Goal: Information Seeking & Learning: Learn about a topic

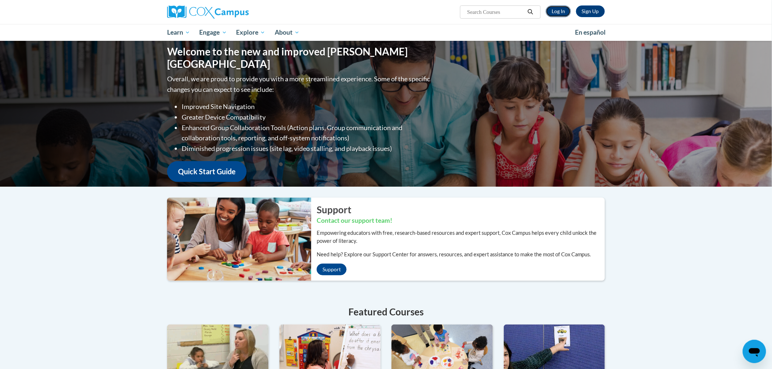
click at [551, 12] on link "Log In" at bounding box center [557, 11] width 25 height 12
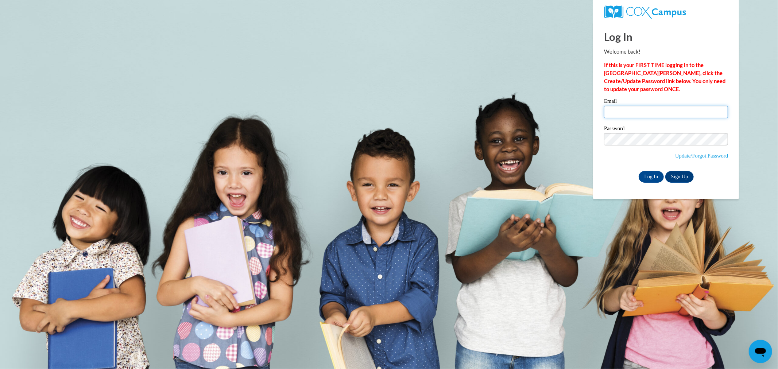
click at [659, 106] on input "Email" at bounding box center [666, 112] width 124 height 12
type input "stocka@collierschools.com"
click at [638, 171] on input "Log In" at bounding box center [651, 177] width 26 height 12
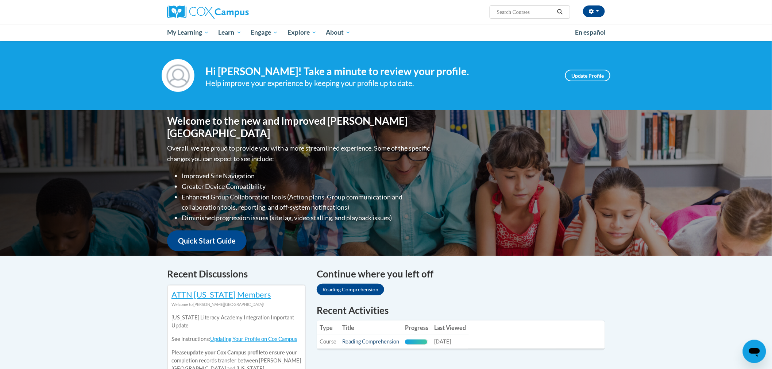
scroll to position [40, 0]
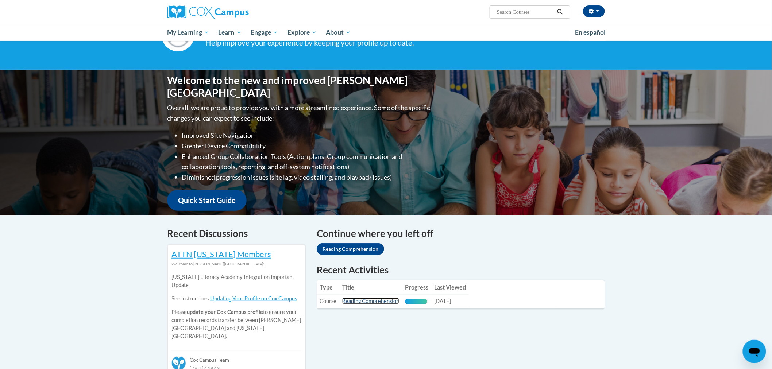
click at [381, 298] on link "Reading Comprehension" at bounding box center [370, 301] width 57 height 6
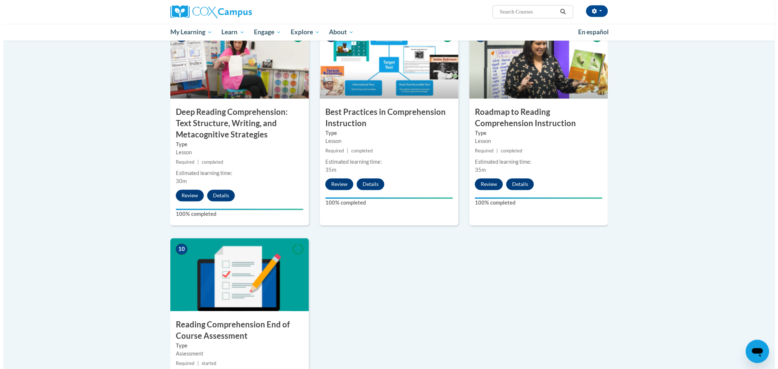
scroll to position [648, 0]
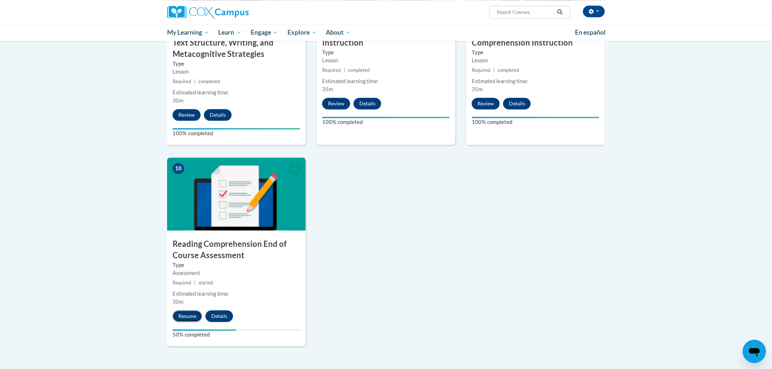
click at [193, 314] on button "Resume" at bounding box center [187, 316] width 30 height 12
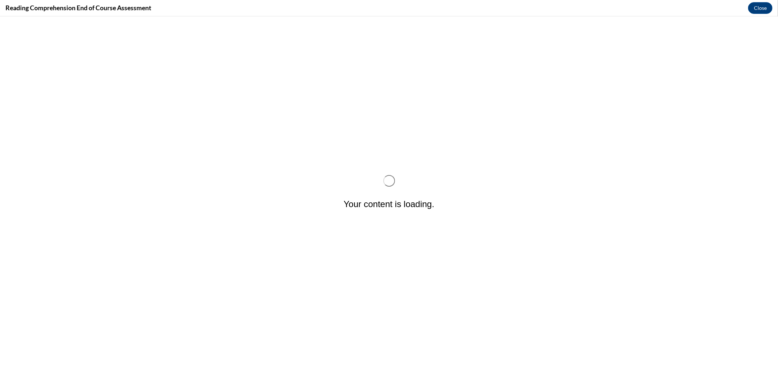
scroll to position [0, 0]
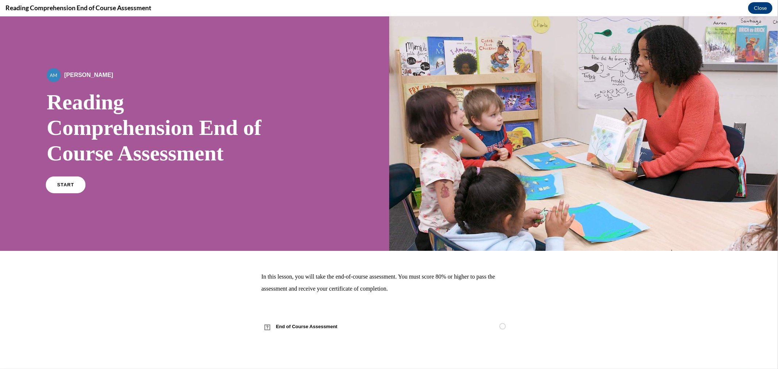
click at [71, 183] on span "START" at bounding box center [65, 184] width 17 height 5
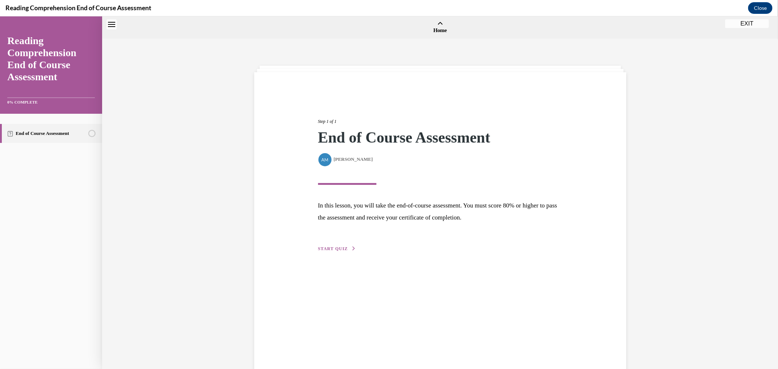
scroll to position [23, 0]
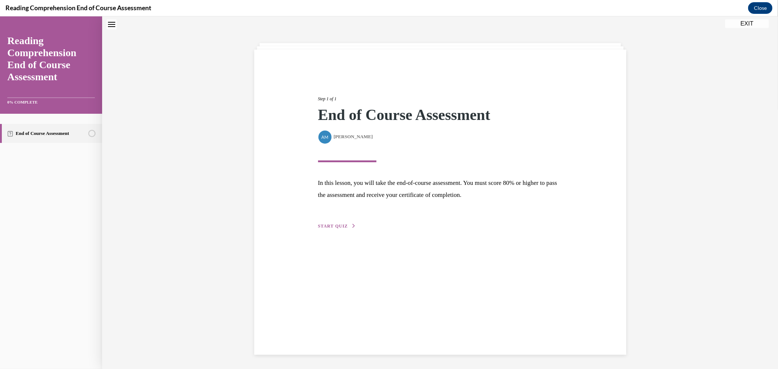
click at [337, 224] on span "START QUIZ" at bounding box center [333, 226] width 30 height 5
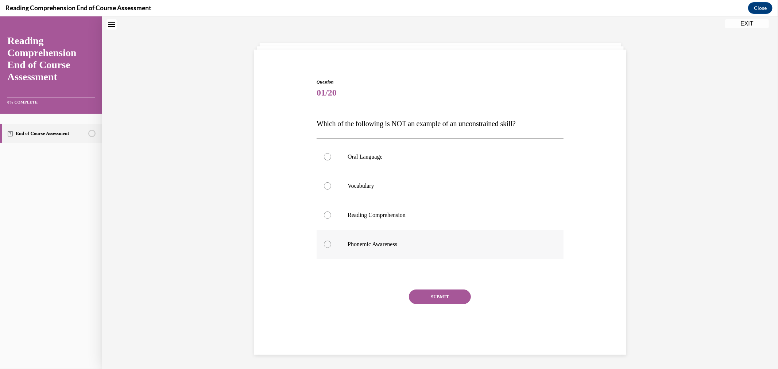
scroll to position [22, 0]
click at [351, 154] on p "Oral Language" at bounding box center [446, 157] width 198 height 7
click at [331, 154] on input "Oral Language" at bounding box center [327, 157] width 7 height 7
radio input "true"
click at [429, 285] on div "Question 01/20 Which of the following is NOT an example of an unconstrained ski…" at bounding box center [439, 214] width 247 height 271
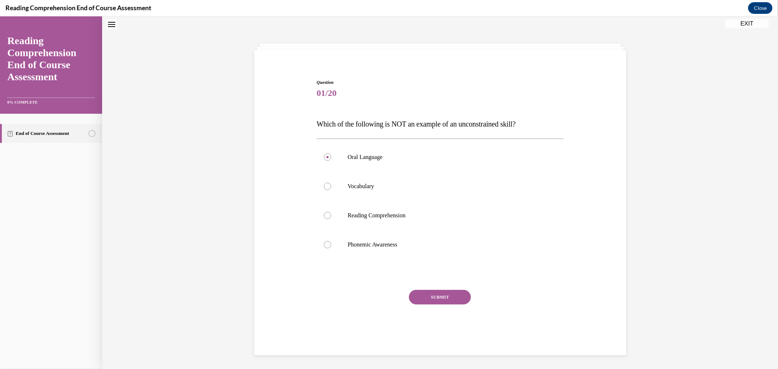
click at [436, 291] on button "SUBMIT" at bounding box center [440, 297] width 62 height 15
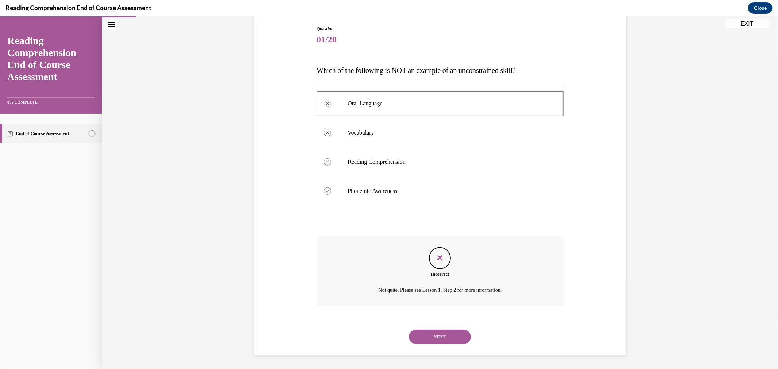
click at [447, 337] on button "NEXT" at bounding box center [440, 337] width 62 height 15
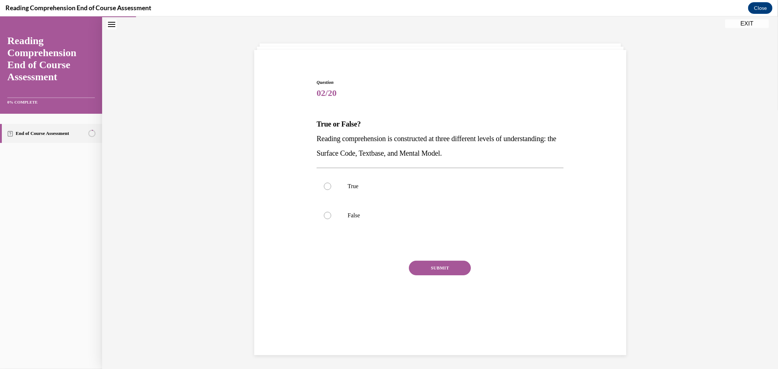
drag, startPoint x: 520, startPoint y: 157, endPoint x: 302, endPoint y: 137, distance: 218.9
click at [302, 137] on div "Question 02/20 True or False? Reading comprehension is constructed at three dif…" at bounding box center [440, 188] width 376 height 263
copy span "Reading comprehension is constructed at three different levels of understanding…"
drag, startPoint x: 354, startPoint y: 184, endPoint x: 400, endPoint y: 198, distance: 48.3
click at [354, 184] on p "True" at bounding box center [446, 186] width 198 height 7
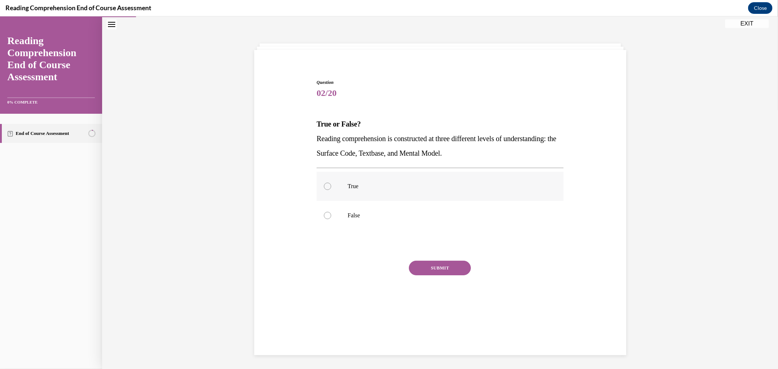
click at [331, 184] on input "True" at bounding box center [327, 186] width 7 height 7
radio input "true"
click at [435, 267] on button "SUBMIT" at bounding box center [440, 268] width 62 height 15
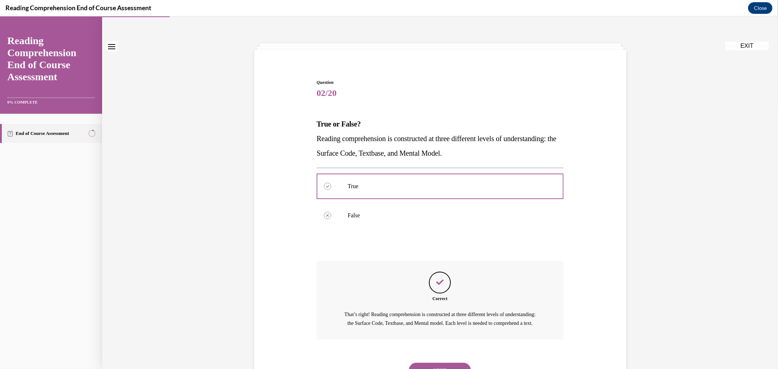
scroll to position [0, 0]
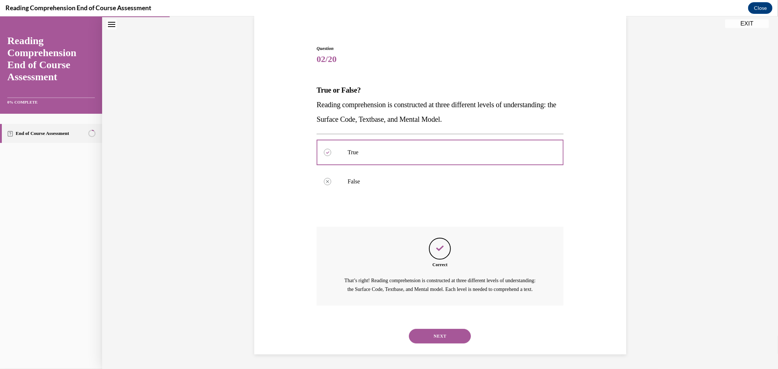
click at [443, 333] on button "NEXT" at bounding box center [440, 336] width 62 height 15
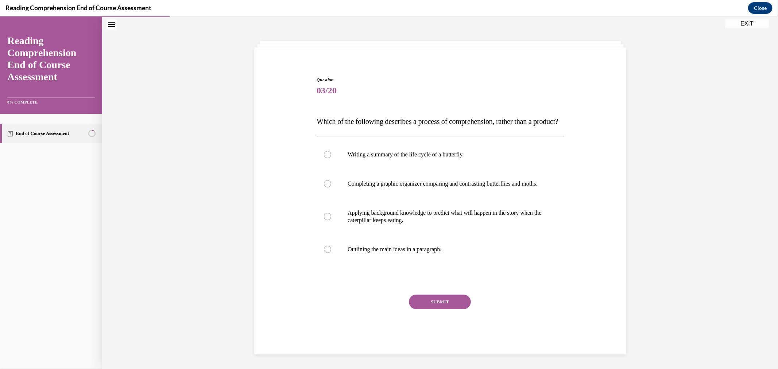
scroll to position [22, 0]
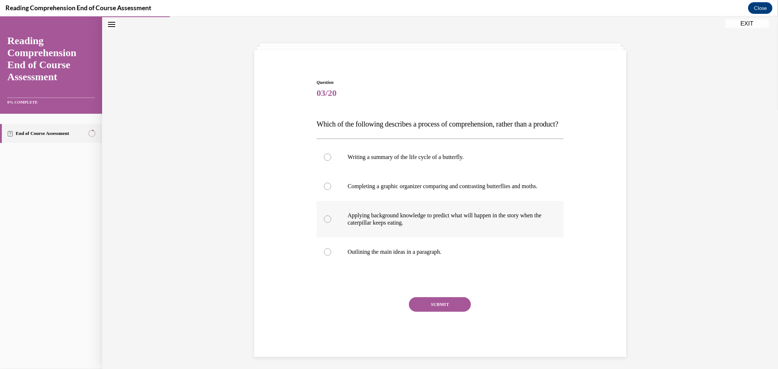
drag, startPoint x: 372, startPoint y: 234, endPoint x: 396, endPoint y: 246, distance: 26.9
click at [373, 226] on p "Applying background knowledge to predict what will happen in the story when the…" at bounding box center [446, 219] width 198 height 15
click at [331, 223] on input "Applying background knowledge to predict what will happen in the story when the…" at bounding box center [327, 218] width 7 height 7
radio input "true"
click at [436, 312] on button "SUBMIT" at bounding box center [440, 304] width 62 height 15
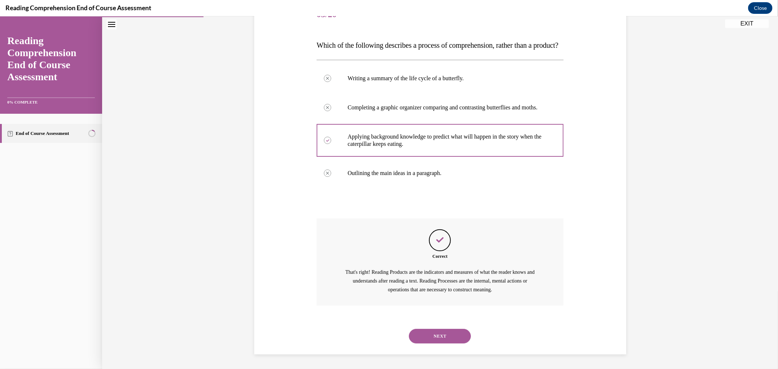
click at [430, 337] on button "NEXT" at bounding box center [440, 336] width 62 height 15
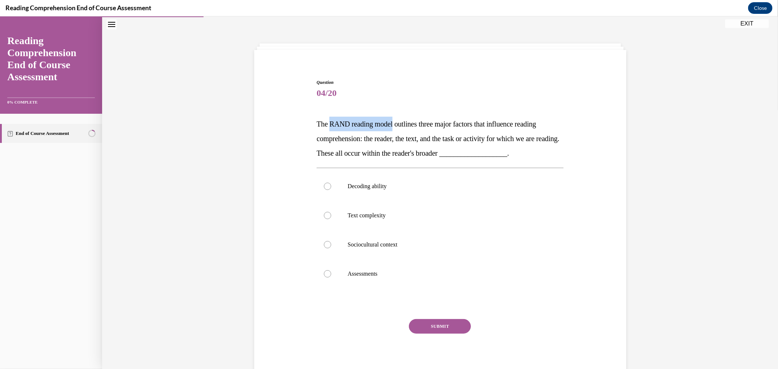
drag, startPoint x: 326, startPoint y: 123, endPoint x: 395, endPoint y: 119, distance: 68.3
click at [395, 119] on p "The RAND reading model outlines three major factors that influence reading comp…" at bounding box center [439, 139] width 247 height 44
copy span "RAND reading model"
click at [356, 245] on p "Sociocultural context" at bounding box center [446, 244] width 198 height 7
click at [331, 245] on input "Sociocultural context" at bounding box center [327, 244] width 7 height 7
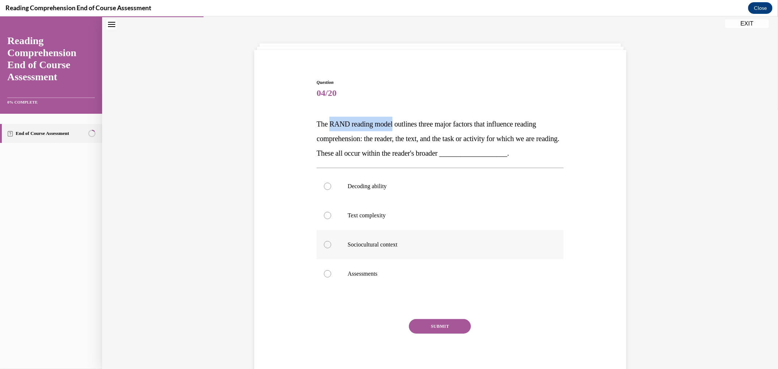
radio input "true"
drag, startPoint x: 446, startPoint y: 330, endPoint x: 455, endPoint y: 329, distance: 9.2
click at [446, 330] on button "SUBMIT" at bounding box center [440, 326] width 62 height 15
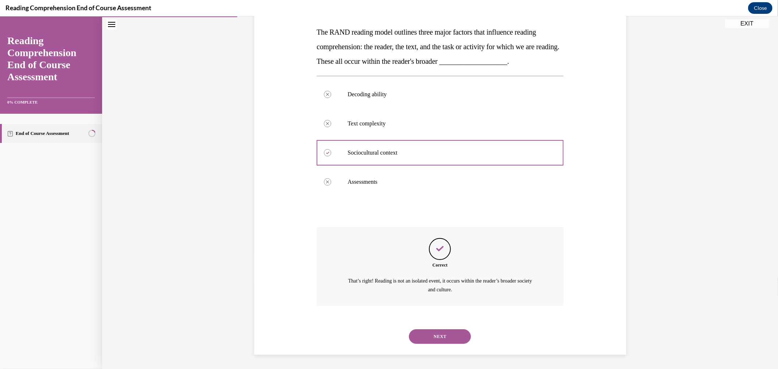
click at [432, 337] on button "NEXT" at bounding box center [440, 336] width 62 height 15
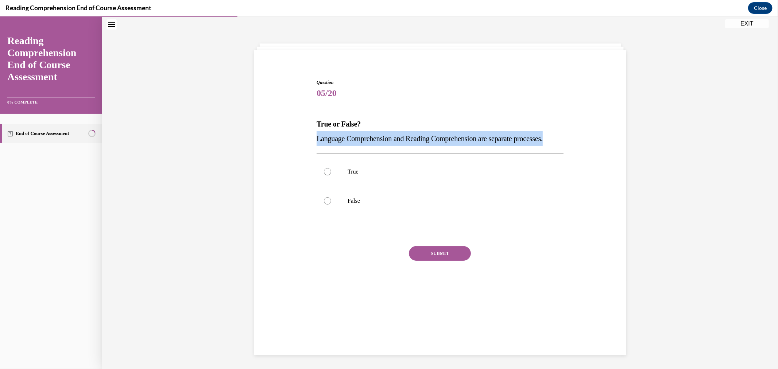
drag, startPoint x: 350, startPoint y: 157, endPoint x: 303, endPoint y: 137, distance: 51.3
click at [303, 137] on div "Question 05/20 True or False? Language Comprehension and Reading Comprehension …" at bounding box center [440, 181] width 376 height 249
copy span "Language Comprehension and Reading Comprehension are separate processes."
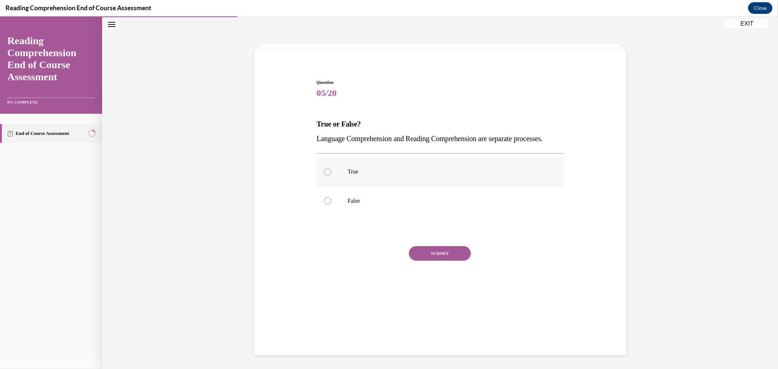
click at [507, 186] on label "True" at bounding box center [439, 171] width 247 height 29
click at [331, 175] on input "True" at bounding box center [327, 171] width 7 height 7
radio input "true"
click at [435, 260] on button "SUBMIT" at bounding box center [440, 253] width 62 height 15
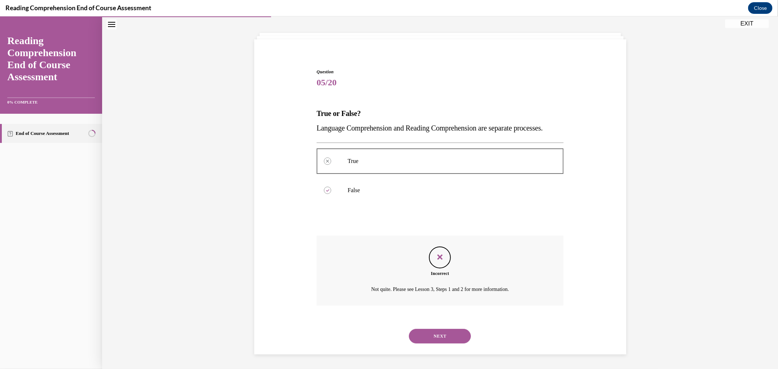
click at [455, 335] on button "NEXT" at bounding box center [440, 336] width 62 height 15
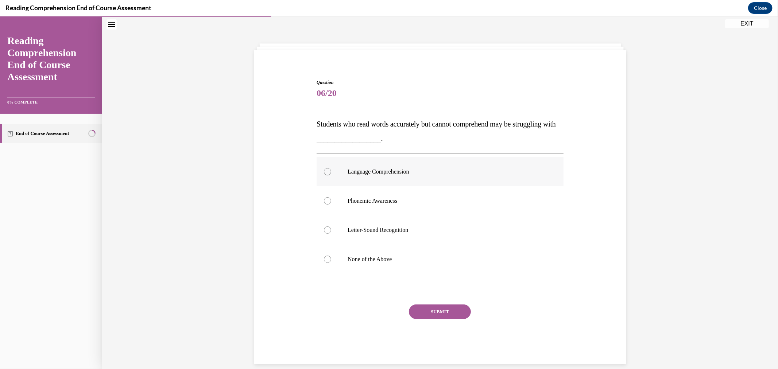
click at [389, 164] on label "Language Comprehension" at bounding box center [439, 171] width 247 height 29
click at [331, 168] on input "Language Comprehension" at bounding box center [327, 171] width 7 height 7
radio input "true"
click at [445, 309] on button "SUBMIT" at bounding box center [440, 311] width 62 height 15
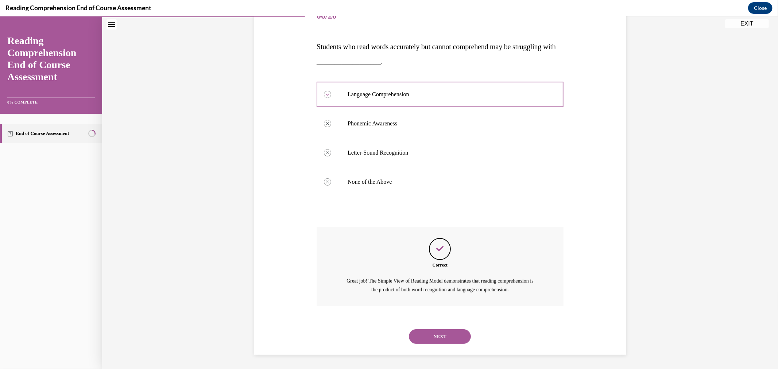
click at [443, 337] on button "NEXT" at bounding box center [440, 336] width 62 height 15
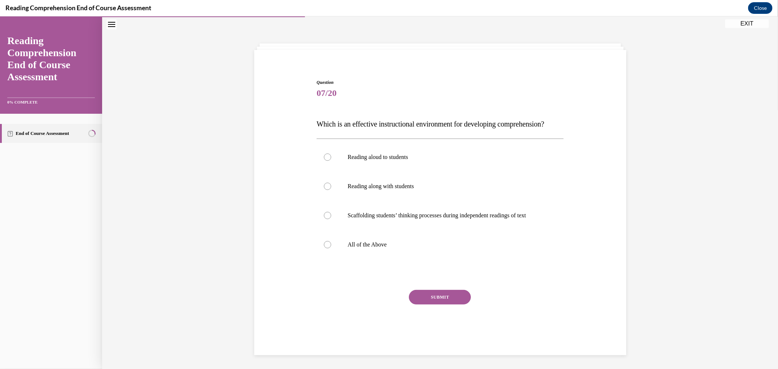
click at [365, 131] on p "Which is an effective instructional environment for developing comprehension?" at bounding box center [439, 124] width 247 height 15
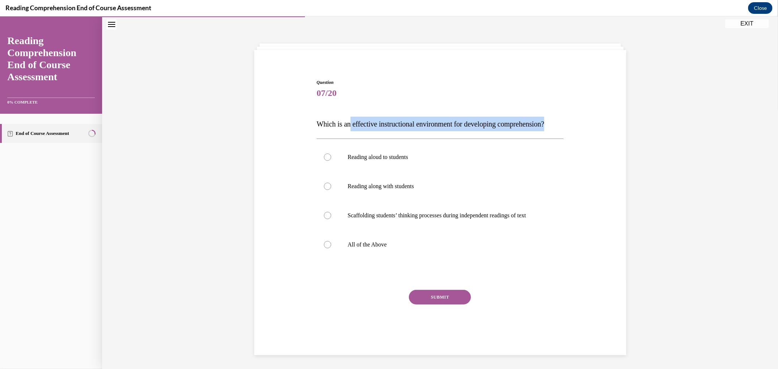
drag, startPoint x: 350, startPoint y: 123, endPoint x: 370, endPoint y: 140, distance: 25.8
click at [370, 131] on p "Which is an effective instructional environment for developing comprehension?" at bounding box center [439, 124] width 247 height 15
copy span "effective instructional environment for developing comprehension?"
click at [353, 121] on span "Which is an effective instructional environment for developing comprehension?" at bounding box center [430, 124] width 228 height 8
drag, startPoint x: 313, startPoint y: 120, endPoint x: 367, endPoint y: 135, distance: 56.5
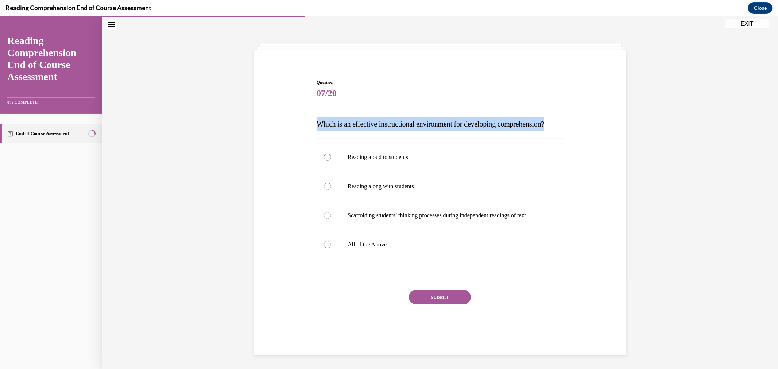
click at [367, 135] on div "Question 07/20 Which is an effective instructional environment for developing c…" at bounding box center [440, 208] width 250 height 281
copy span "Which is an effective instructional environment for developing comprehension?"
click at [373, 230] on label "Scaffolding students’ thinking processes during independent readings of text" at bounding box center [439, 215] width 247 height 29
click at [331, 219] on input "Scaffolding students’ thinking processes during independent readings of text" at bounding box center [327, 215] width 7 height 7
radio input "true"
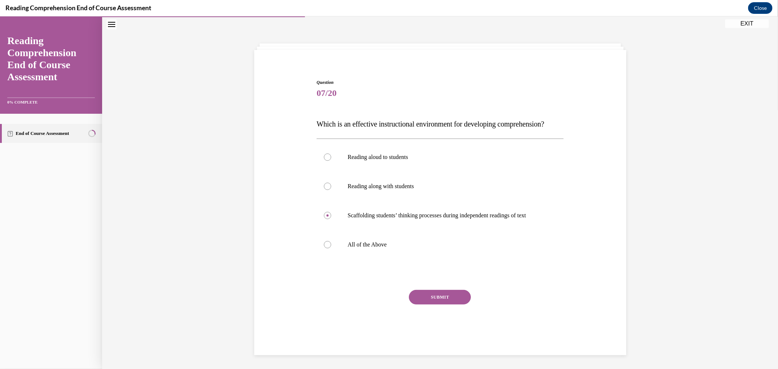
click at [448, 304] on button "SUBMIT" at bounding box center [440, 297] width 62 height 15
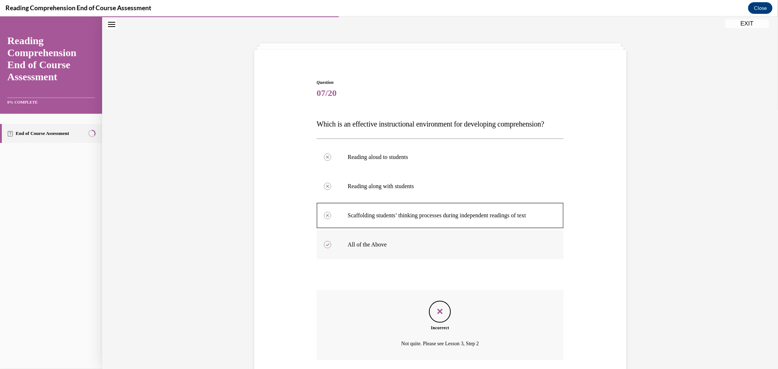
scroll to position [90, 0]
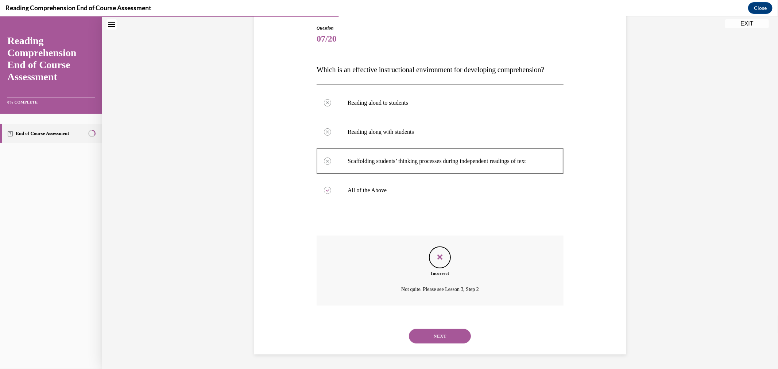
drag, startPoint x: 435, startPoint y: 330, endPoint x: 459, endPoint y: 331, distance: 24.8
click at [435, 330] on button "NEXT" at bounding box center [440, 336] width 62 height 15
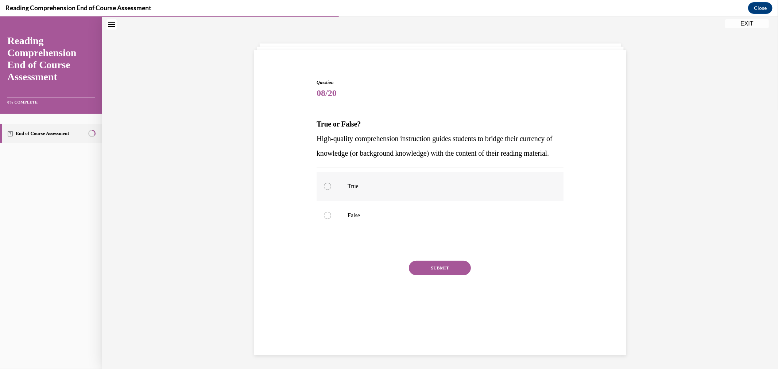
click at [337, 201] on label "True" at bounding box center [439, 186] width 247 height 29
click at [331, 190] on input "True" at bounding box center [327, 186] width 7 height 7
radio input "true"
click at [440, 275] on button "SUBMIT" at bounding box center [440, 268] width 62 height 15
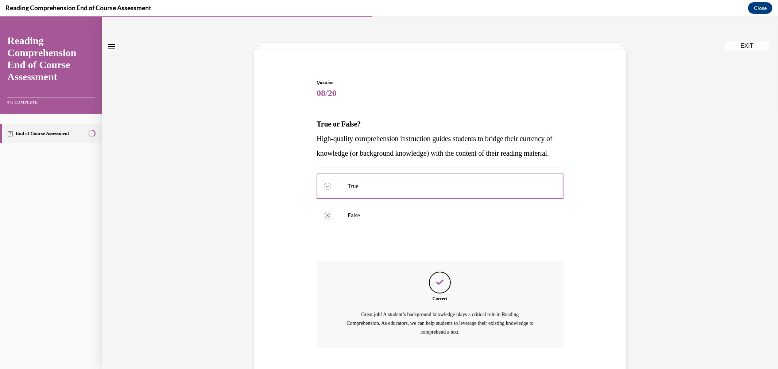
scroll to position [0, 0]
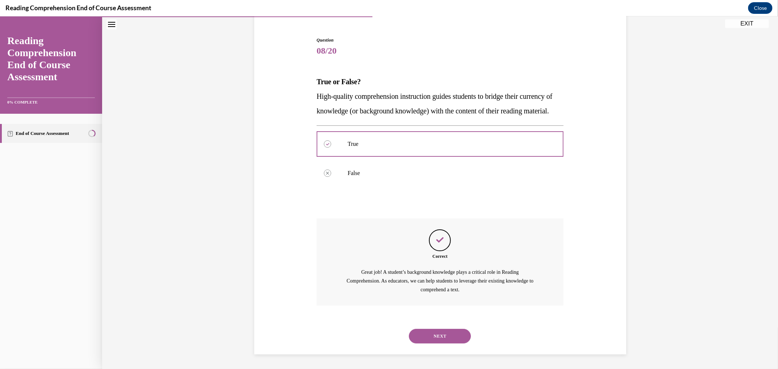
click at [446, 337] on button "NEXT" at bounding box center [440, 336] width 62 height 15
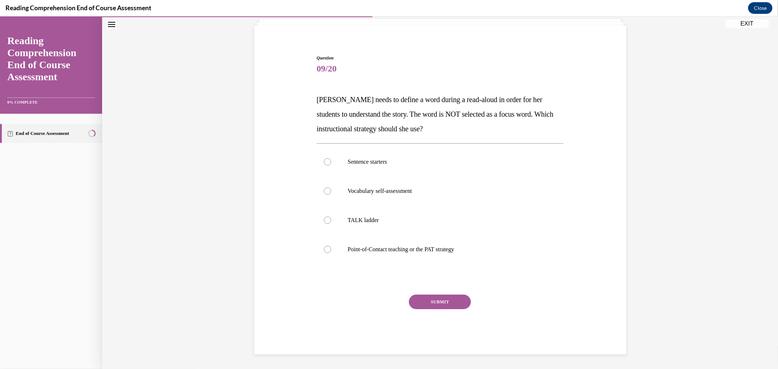
scroll to position [22, 0]
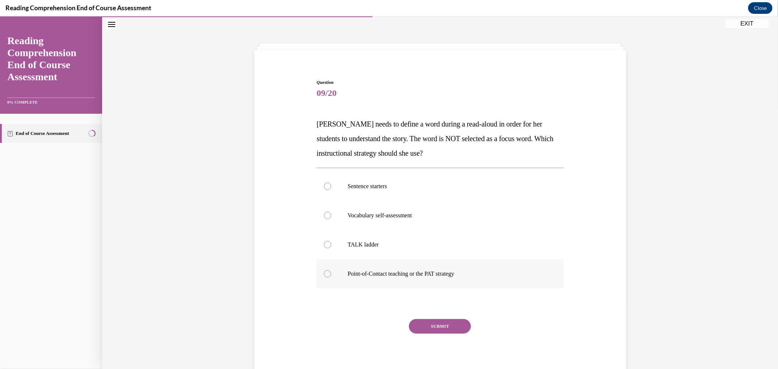
click at [442, 275] on p "Point-of-Contact teaching or the PAT strategy" at bounding box center [446, 273] width 198 height 7
click at [331, 275] on input "Point-of-Contact teaching or the PAT strategy" at bounding box center [327, 273] width 7 height 7
radio input "true"
click at [424, 315] on div "Question 09/20 Mrs. Ivie needs to define a word during a read-aloud in order fo…" at bounding box center [439, 229] width 247 height 300
drag, startPoint x: 432, startPoint y: 325, endPoint x: 522, endPoint y: 341, distance: 91.2
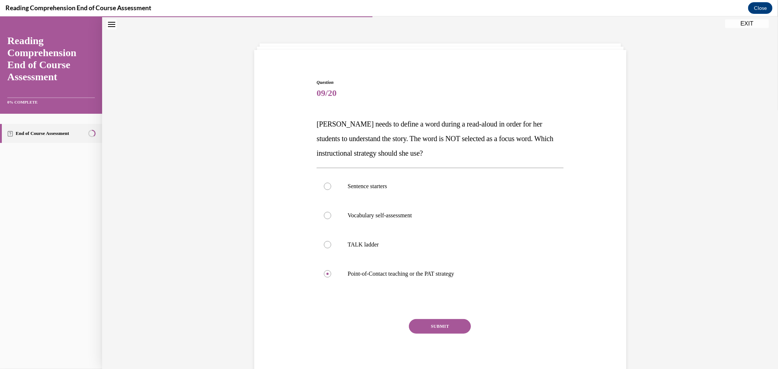
click at [433, 325] on button "SUBMIT" at bounding box center [440, 326] width 62 height 15
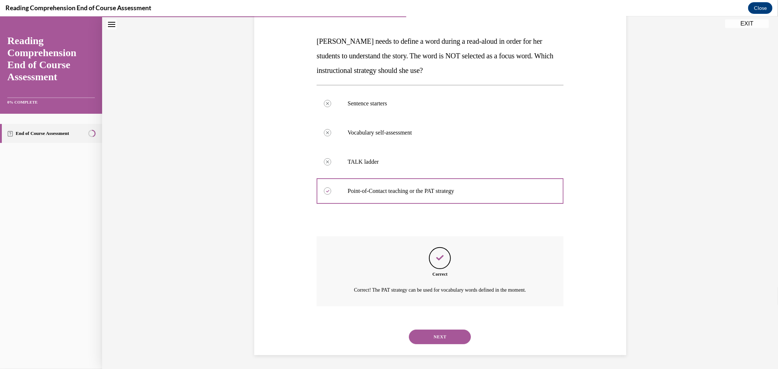
click at [427, 335] on button "NEXT" at bounding box center [440, 337] width 62 height 15
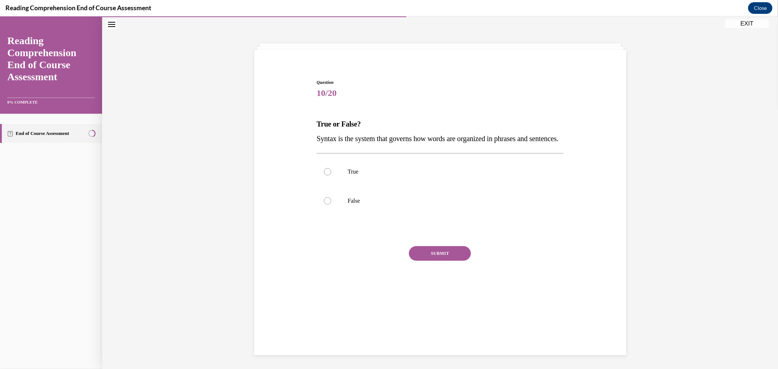
drag, startPoint x: 345, startPoint y: 184, endPoint x: 395, endPoint y: 253, distance: 85.6
click at [347, 175] on p "True" at bounding box center [446, 171] width 198 height 7
click at [331, 175] on input "True" at bounding box center [327, 171] width 7 height 7
radio input "true"
click at [433, 261] on button "SUBMIT" at bounding box center [440, 253] width 62 height 15
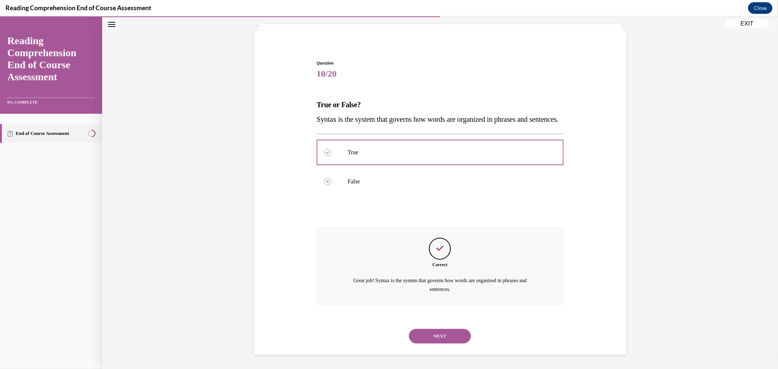
click at [437, 333] on button "NEXT" at bounding box center [440, 336] width 62 height 15
click at [0, 16] on div "SUBMIT NEXT" at bounding box center [0, 16] width 0 height 0
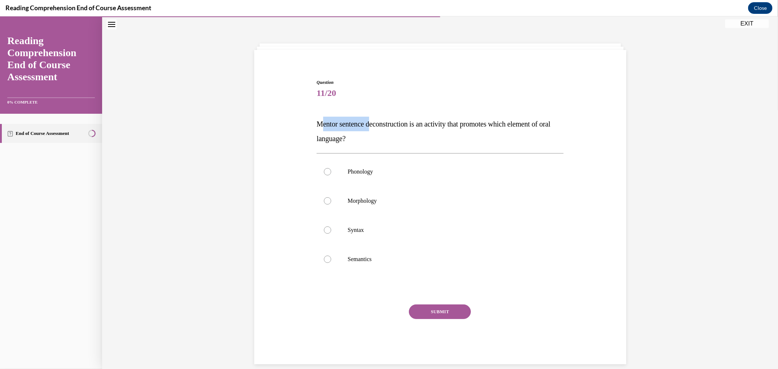
drag, startPoint x: 317, startPoint y: 123, endPoint x: 371, endPoint y: 126, distance: 54.0
click at [371, 126] on span "Mentor sentence deconstruction is an activity that promotes which element of or…" at bounding box center [433, 131] width 234 height 23
click at [337, 116] on div "Question 11/20 Mentor sentence deconstruction is an activity that promotes whic…" at bounding box center [439, 221] width 247 height 285
drag, startPoint x: 315, startPoint y: 123, endPoint x: 416, endPoint y: 125, distance: 101.4
click at [416, 125] on span "Mentor sentence deconstruction is an activity that promotes which element of or…" at bounding box center [433, 131] width 234 height 23
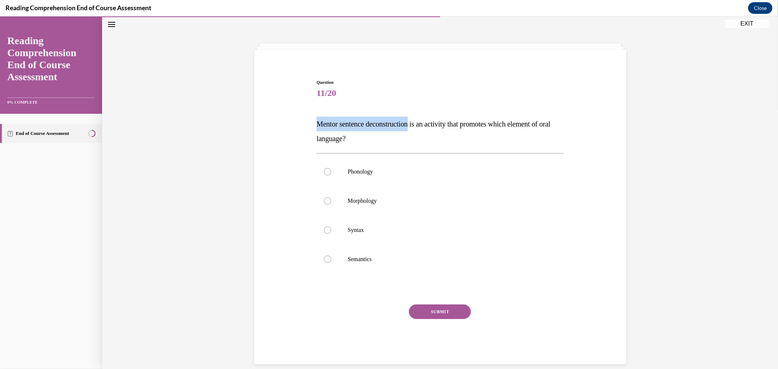
copy span "Mentor sentence deconstruction"
click at [375, 218] on label "Syntax" at bounding box center [439, 229] width 247 height 29
click at [331, 226] on input "Syntax" at bounding box center [327, 229] width 7 height 7
radio input "true"
click at [438, 312] on button "SUBMIT" at bounding box center [440, 311] width 62 height 15
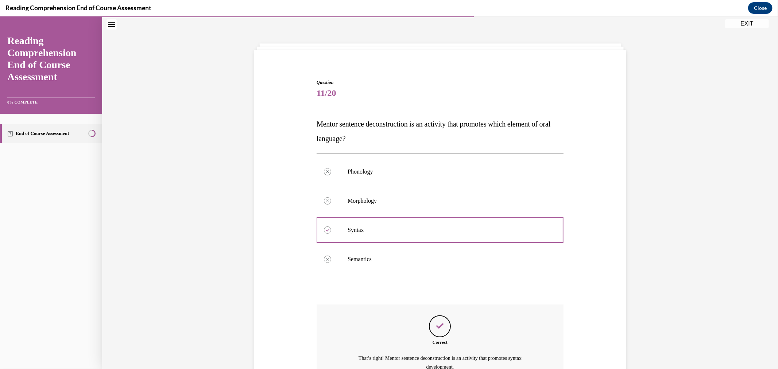
scroll to position [63, 0]
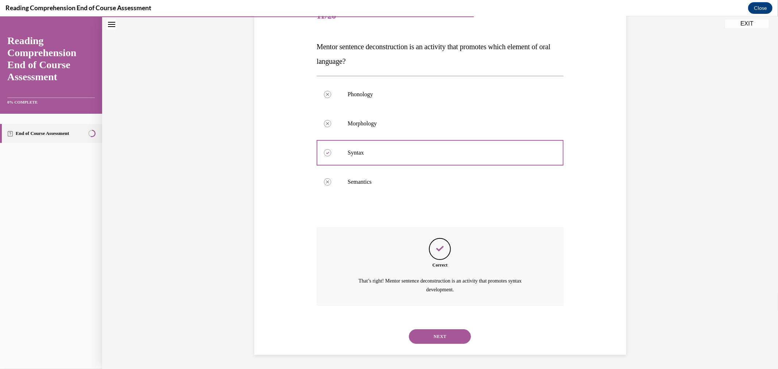
click at [446, 339] on button "NEXT" at bounding box center [440, 336] width 62 height 15
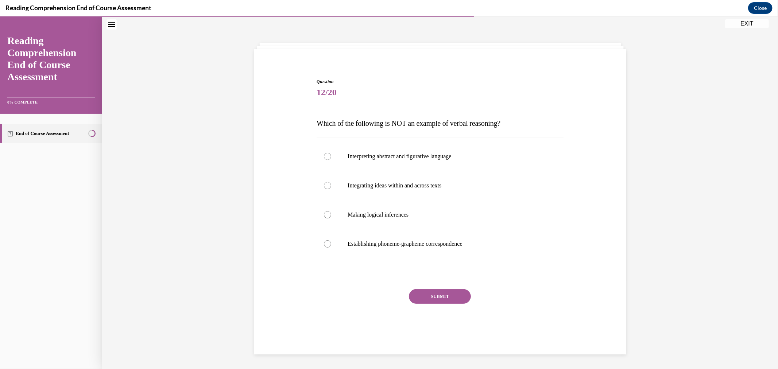
scroll to position [22, 0]
drag, startPoint x: 506, startPoint y: 123, endPoint x: 456, endPoint y: 123, distance: 50.0
click at [456, 123] on span "Which of the following is NOT an example of verbal reasoning?" at bounding box center [408, 124] width 184 height 8
copy span "verbal reasoning"
drag, startPoint x: 424, startPoint y: 244, endPoint x: 430, endPoint y: 265, distance: 21.5
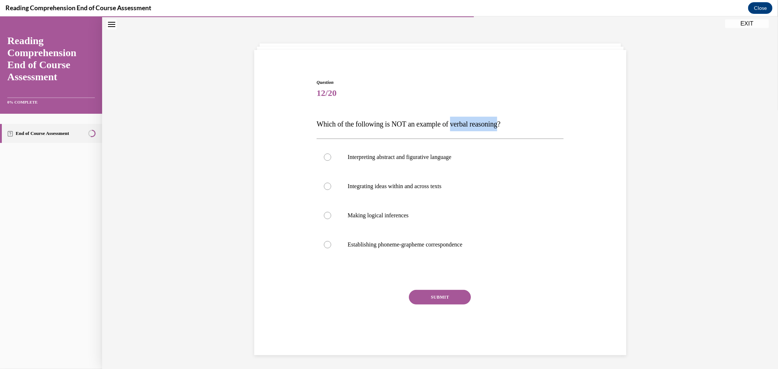
click at [424, 244] on p "Establishing phoneme-grapheme correspondence" at bounding box center [446, 244] width 198 height 7
click at [331, 244] on input "Establishing phoneme-grapheme correspondence" at bounding box center [327, 244] width 7 height 7
radio input "true"
click at [444, 296] on button "SUBMIT" at bounding box center [440, 297] width 62 height 15
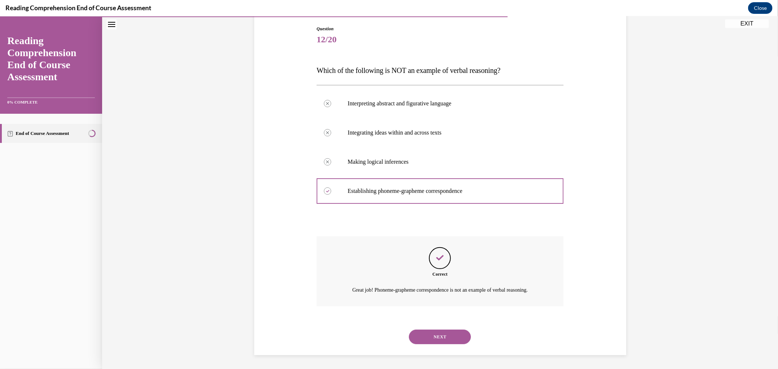
click at [446, 334] on button "NEXT" at bounding box center [440, 337] width 62 height 15
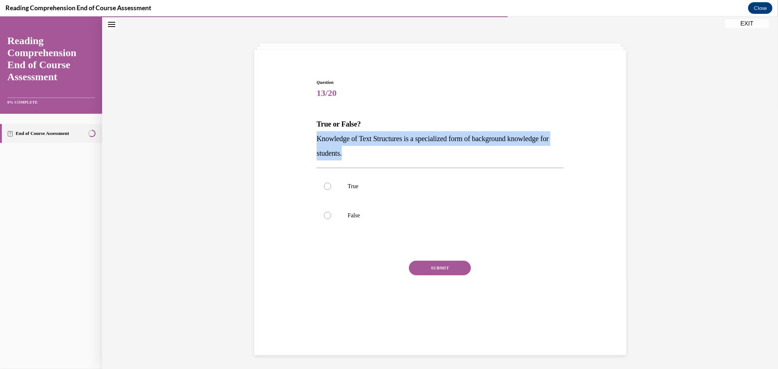
drag, startPoint x: 314, startPoint y: 137, endPoint x: 364, endPoint y: 159, distance: 53.9
click at [364, 159] on p "Knowledge of Text Structures is a specialized form of background knowledge for …" at bounding box center [439, 145] width 247 height 29
copy span "Knowledge of Text Structures is a specialized form of background knowledge for …"
click at [340, 190] on label "True" at bounding box center [439, 186] width 247 height 29
click at [331, 190] on input "True" at bounding box center [327, 186] width 7 height 7
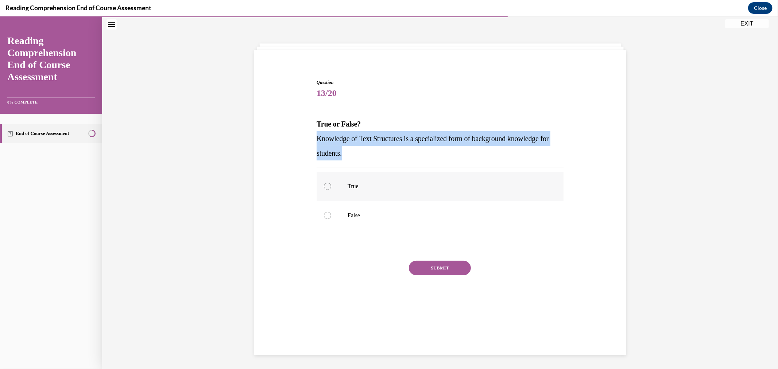
radio input "true"
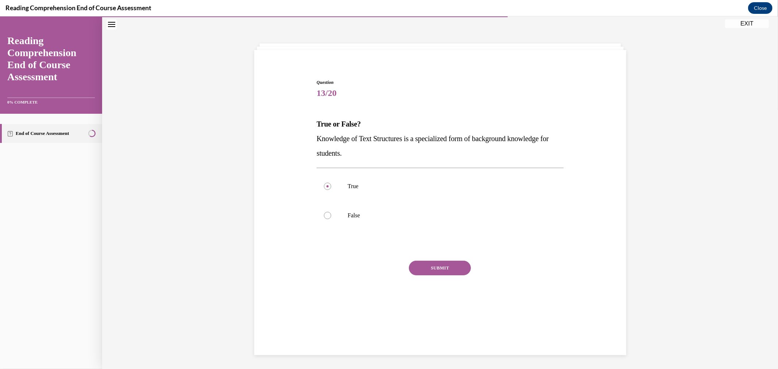
click at [437, 268] on button "SUBMIT" at bounding box center [440, 268] width 62 height 15
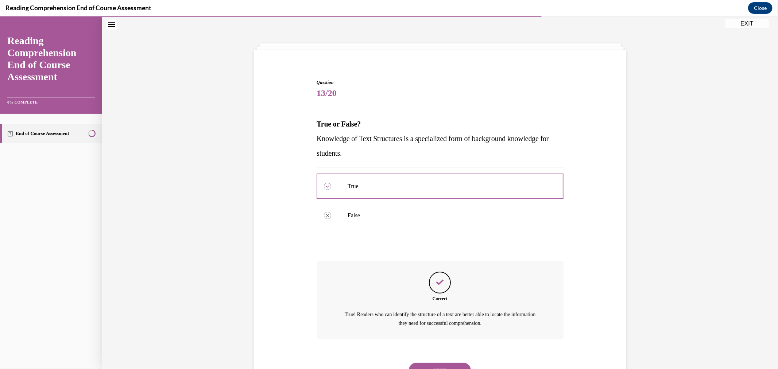
scroll to position [56, 0]
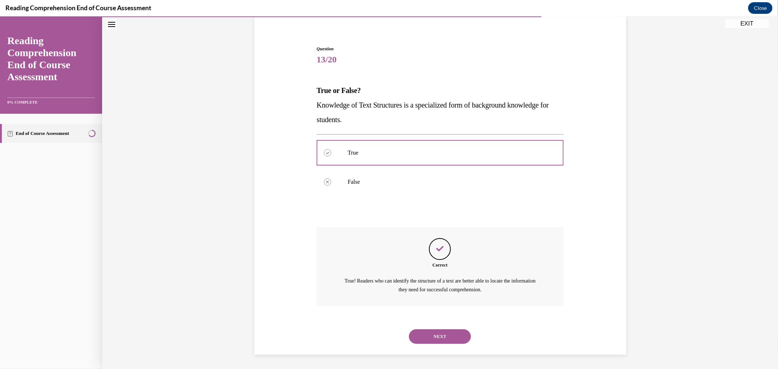
click at [442, 330] on button "NEXT" at bounding box center [440, 336] width 62 height 15
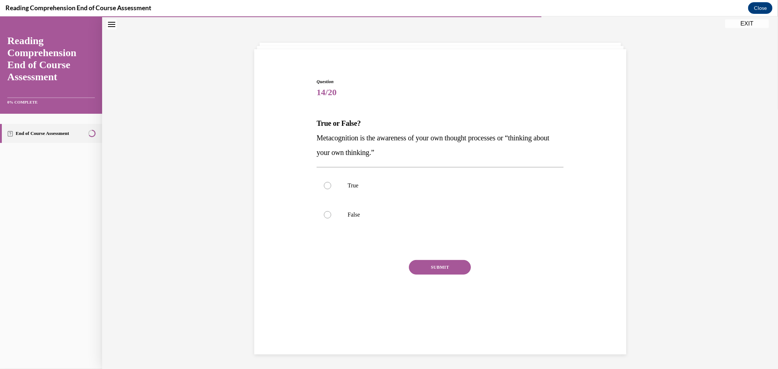
scroll to position [22, 0]
click at [330, 177] on label "True" at bounding box center [439, 186] width 247 height 29
click at [330, 183] on input "True" at bounding box center [327, 186] width 7 height 7
radio input "true"
click at [439, 267] on button "SUBMIT" at bounding box center [440, 268] width 62 height 15
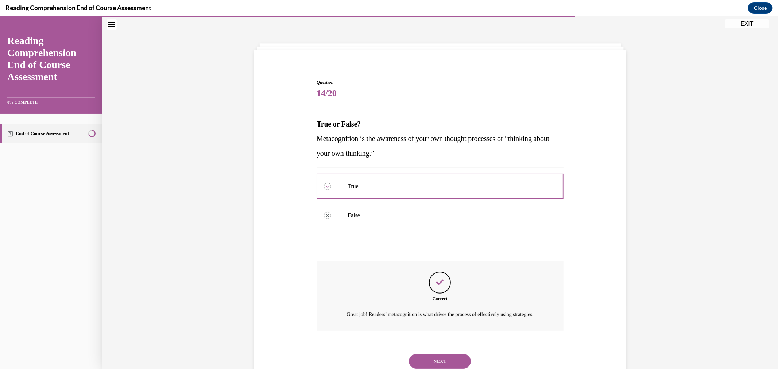
click at [429, 366] on button "NEXT" at bounding box center [440, 361] width 62 height 15
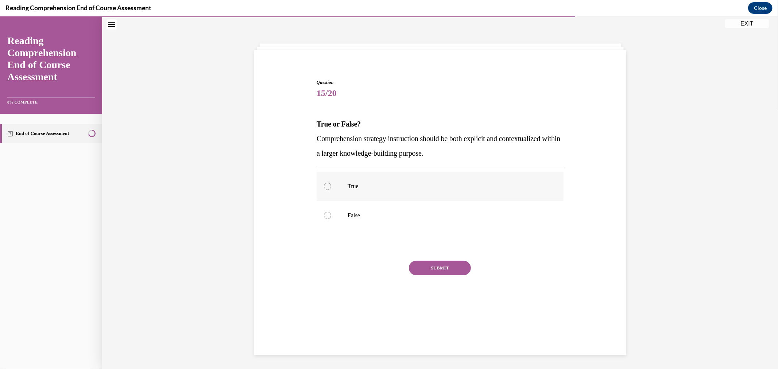
click at [342, 187] on label "True" at bounding box center [439, 186] width 247 height 29
click at [331, 187] on input "True" at bounding box center [327, 186] width 7 height 7
radio input "true"
click at [423, 267] on button "SUBMIT" at bounding box center [440, 268] width 62 height 15
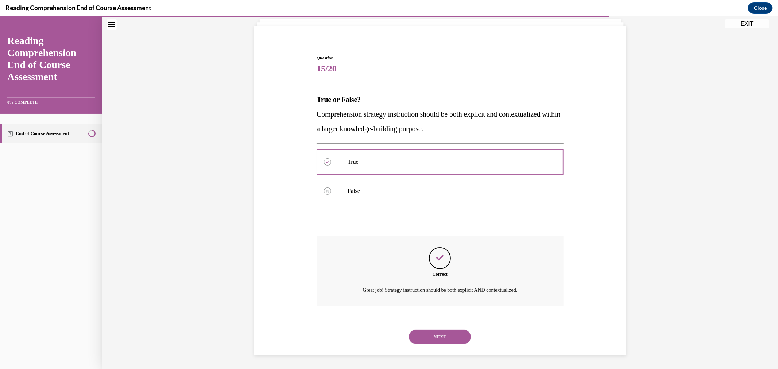
click at [440, 332] on button "NEXT" at bounding box center [440, 337] width 62 height 15
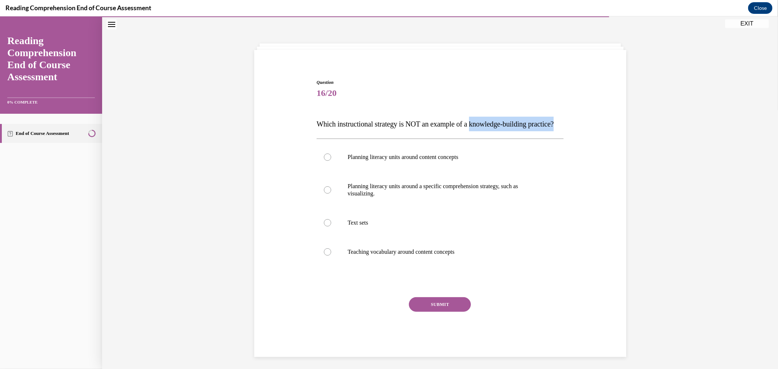
drag, startPoint x: 479, startPoint y: 122, endPoint x: 471, endPoint y: 141, distance: 20.9
click at [460, 131] on p "Which instructional strategy is NOT an example of a knowledge-building practice?" at bounding box center [439, 124] width 247 height 15
copy span "knowledge-building practice?"
click at [353, 197] on p "Planning literacy units around a specific comprehension strategy, such as visua…" at bounding box center [446, 190] width 198 height 15
click at [331, 194] on input "Planning literacy units around a specific comprehension strategy, such as visua…" at bounding box center [327, 189] width 7 height 7
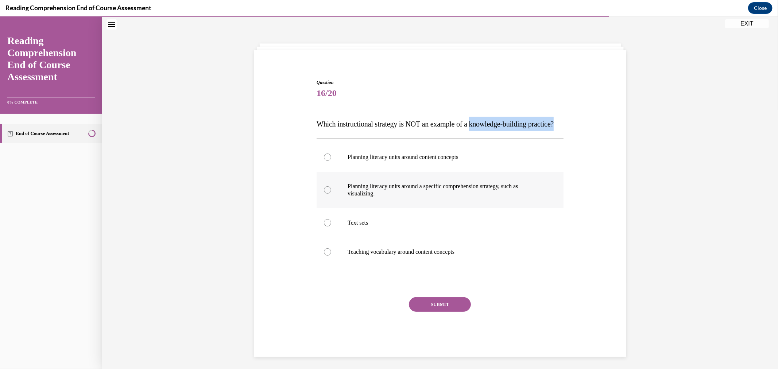
radio input "true"
click at [433, 312] on button "SUBMIT" at bounding box center [440, 304] width 62 height 15
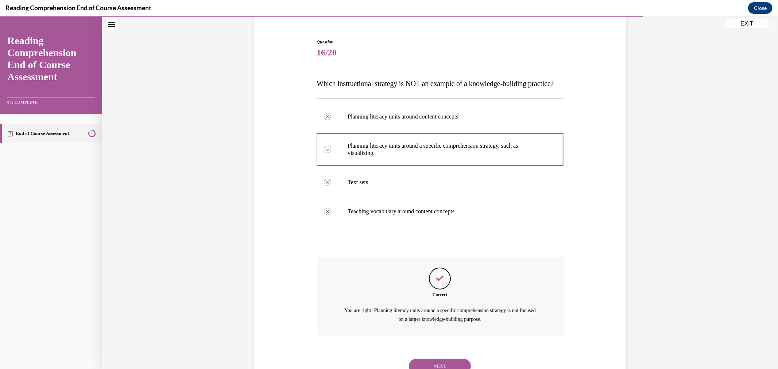
scroll to position [107, 0]
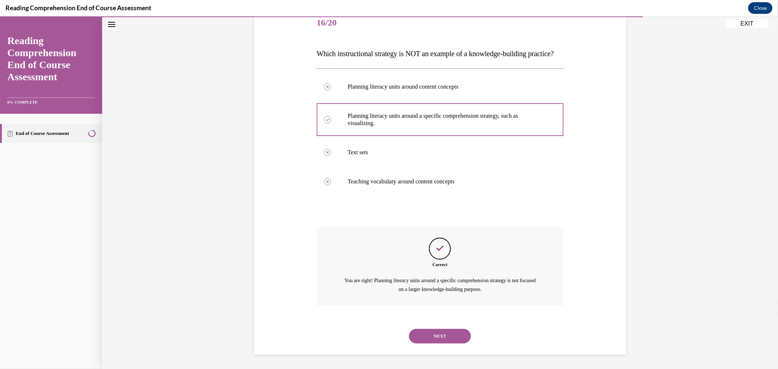
click at [445, 336] on button "NEXT" at bounding box center [440, 336] width 62 height 15
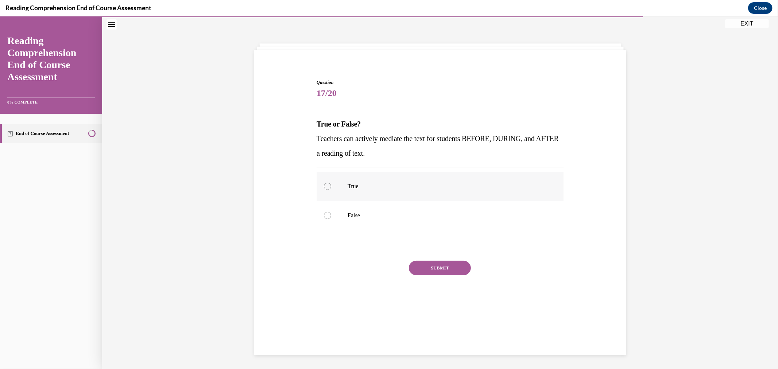
click at [356, 179] on label "True" at bounding box center [439, 186] width 247 height 29
click at [331, 183] on input "True" at bounding box center [327, 186] width 7 height 7
radio input "true"
click at [432, 256] on div "Question 17/20 True or False? Teachers can actively mediate the text for studen…" at bounding box center [439, 199] width 247 height 241
click at [431, 268] on button "SUBMIT" at bounding box center [440, 268] width 62 height 15
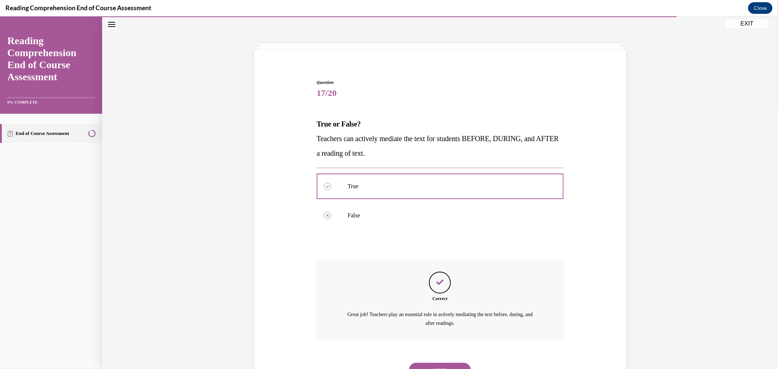
click at [423, 366] on button "NEXT" at bounding box center [440, 370] width 62 height 15
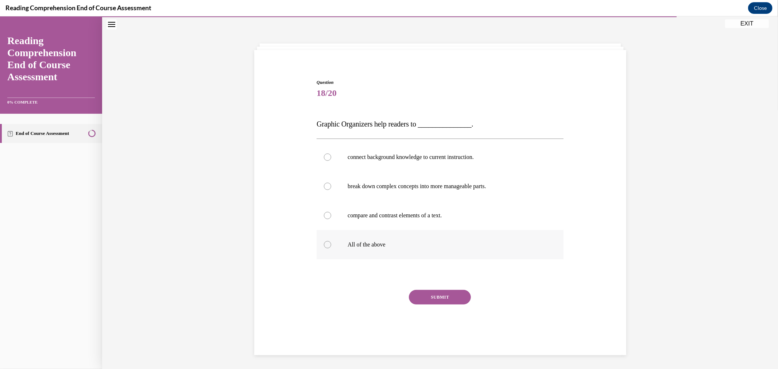
click at [356, 241] on p "All of the above" at bounding box center [446, 244] width 198 height 7
click at [331, 241] on input "All of the above" at bounding box center [327, 244] width 7 height 7
radio input "true"
click at [444, 303] on button "SUBMIT" at bounding box center [440, 297] width 62 height 15
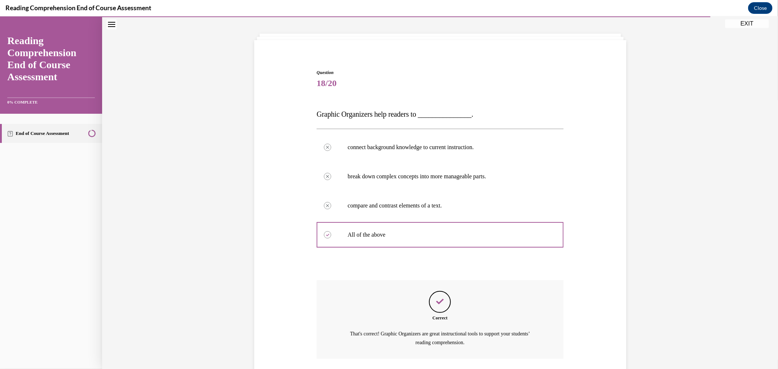
scroll to position [85, 0]
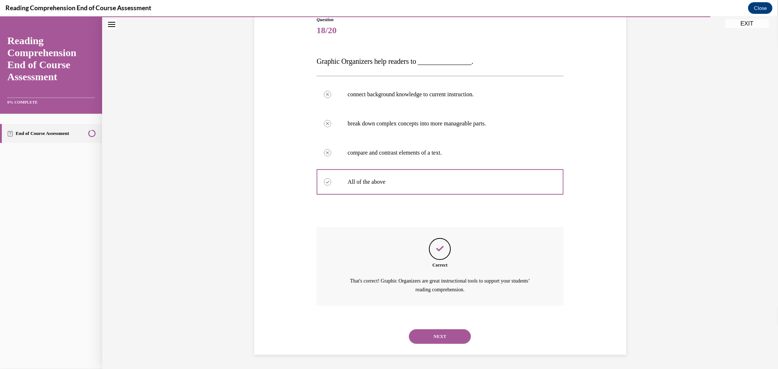
click at [446, 326] on div "NEXT" at bounding box center [439, 336] width 247 height 29
click at [412, 335] on button "NEXT" at bounding box center [440, 336] width 62 height 15
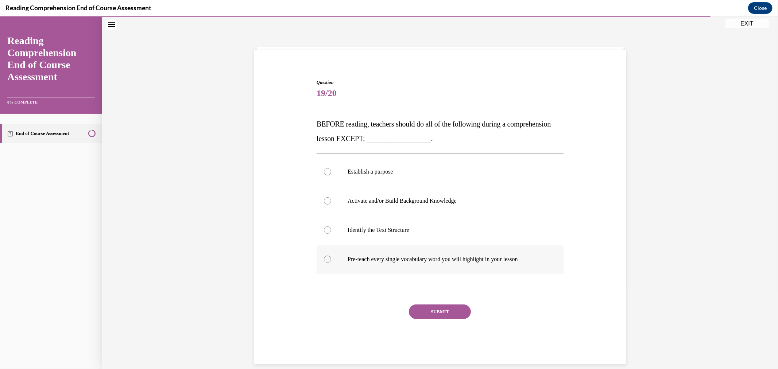
click at [382, 259] on p "Pre-teach every single vocabulary word you will highlight in your lesson" at bounding box center [446, 259] width 198 height 7
click at [331, 259] on input "Pre-teach every single vocabulary word you will highlight in your lesson" at bounding box center [327, 259] width 7 height 7
radio input "true"
click at [449, 310] on button "SUBMIT" at bounding box center [440, 311] width 62 height 15
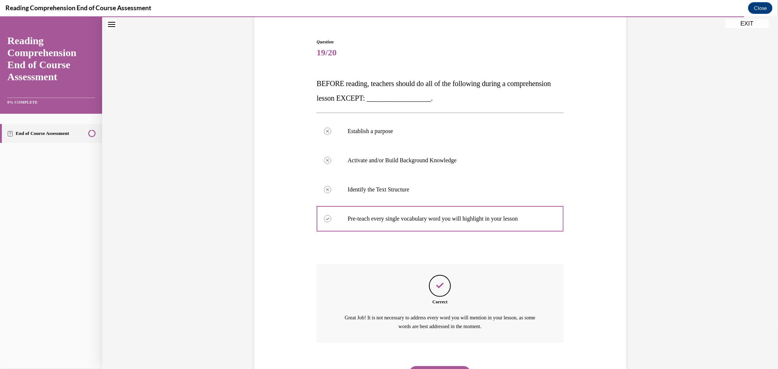
scroll to position [100, 0]
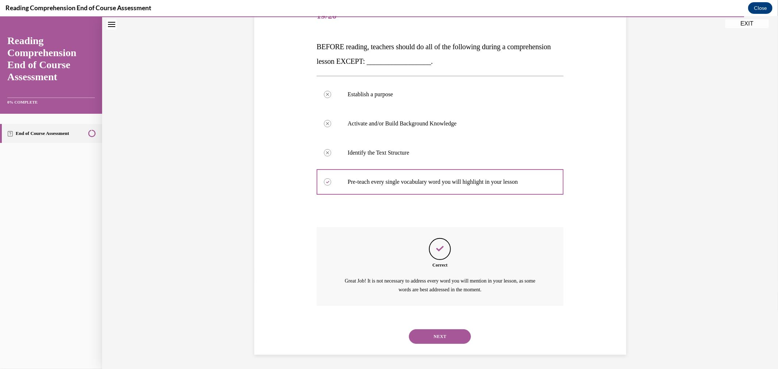
click at [441, 334] on button "NEXT" at bounding box center [440, 336] width 62 height 15
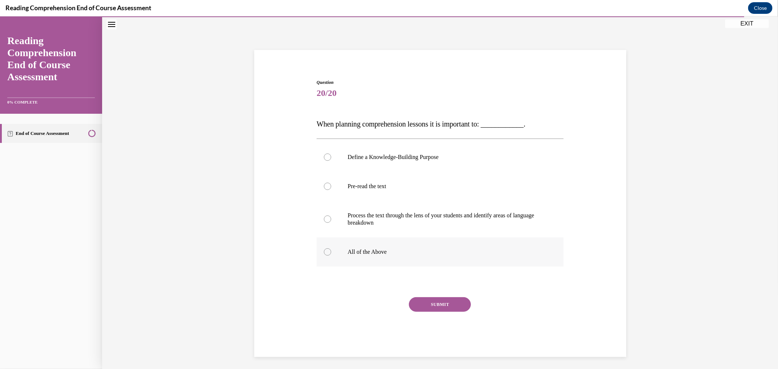
click at [341, 250] on label "All of the Above" at bounding box center [439, 251] width 247 height 29
click at [331, 250] on input "All of the Above" at bounding box center [327, 251] width 7 height 7
radio input "true"
click at [451, 308] on button "SUBMIT" at bounding box center [440, 304] width 62 height 15
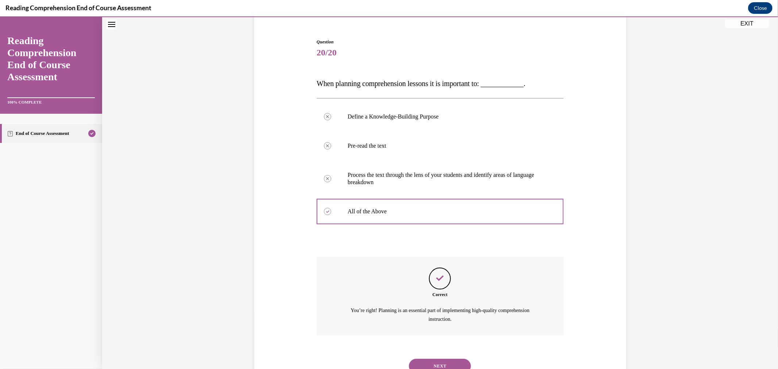
click at [439, 369] on button "NEXT" at bounding box center [440, 366] width 62 height 15
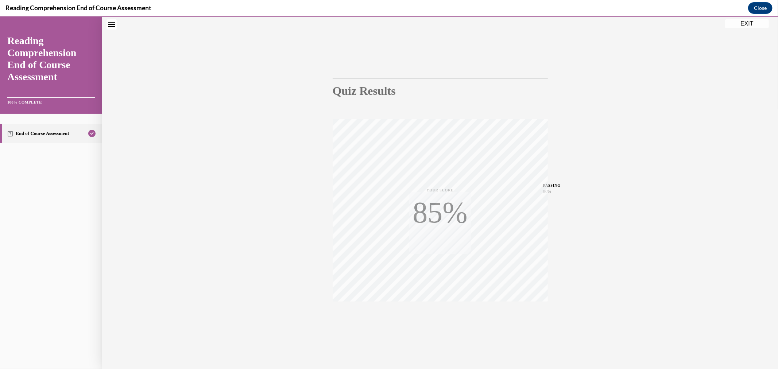
scroll to position [23, 0]
drag, startPoint x: 744, startPoint y: 19, endPoint x: 432, endPoint y: 70, distance: 316.3
click at [744, 19] on button "EXIT" at bounding box center [747, 23] width 44 height 9
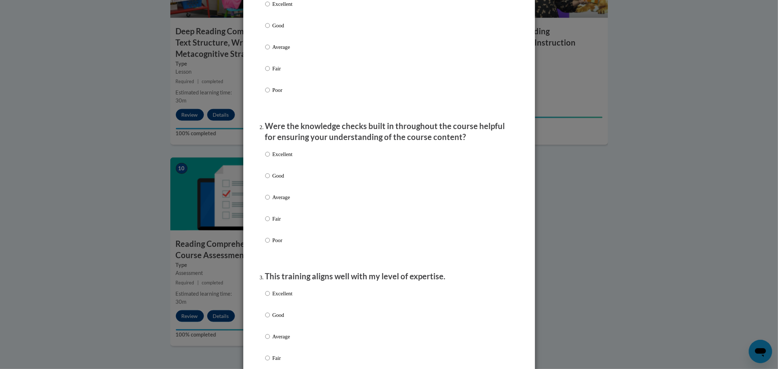
scroll to position [0, 0]
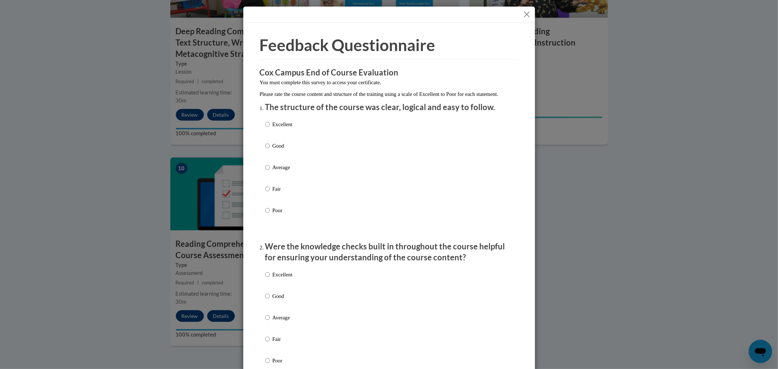
click at [286, 128] on p "Excellent" at bounding box center [282, 124] width 20 height 8
click at [270, 128] on input "Excellent" at bounding box center [267, 124] width 5 height 8
radio input "true"
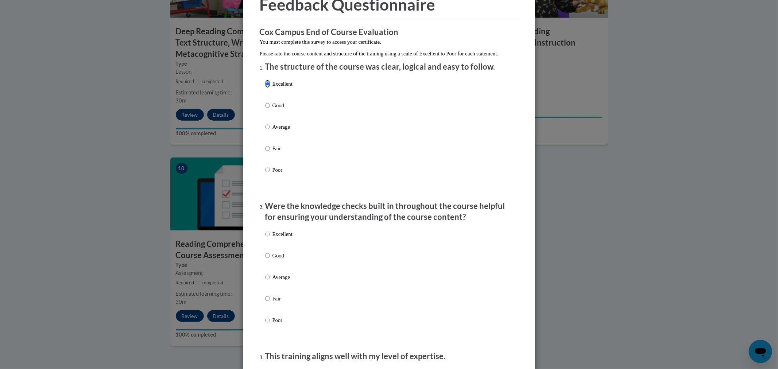
scroll to position [81, 0]
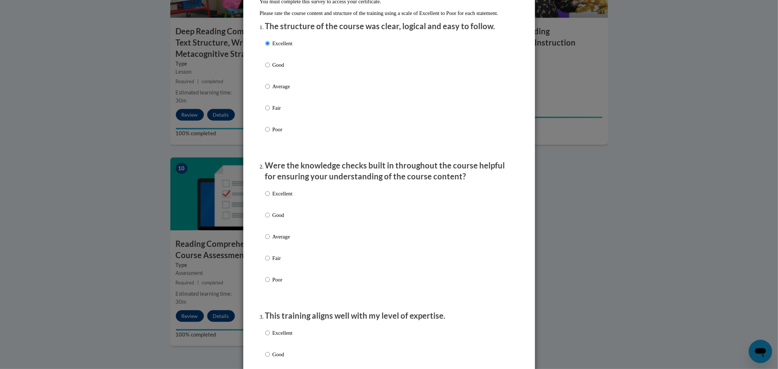
click at [279, 198] on p "Excellent" at bounding box center [282, 194] width 20 height 8
click at [270, 198] on input "Excellent" at bounding box center [267, 194] width 5 height 8
radio input "true"
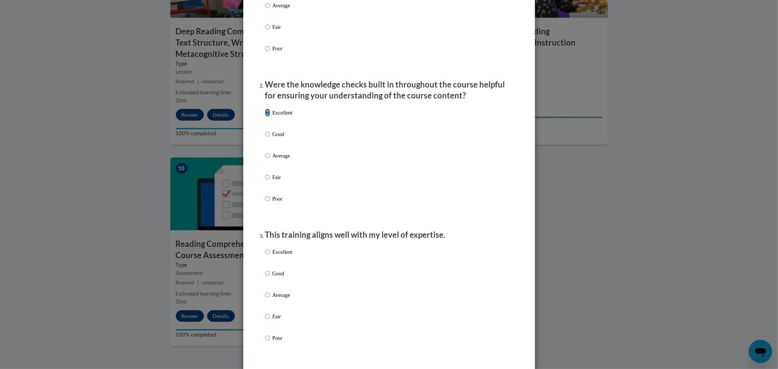
scroll to position [202, 0]
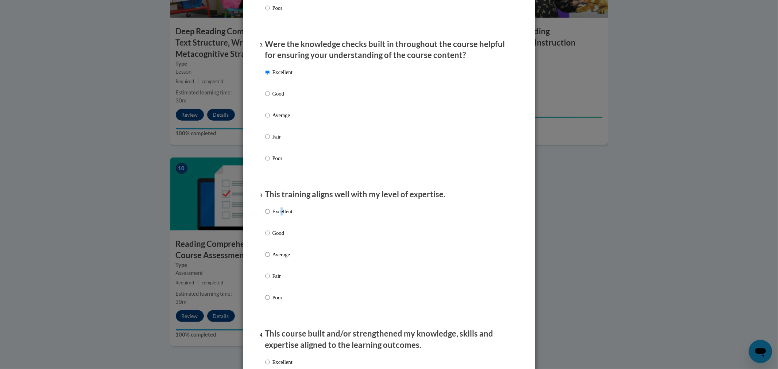
click at [279, 215] on p "Excellent" at bounding box center [282, 211] width 20 height 8
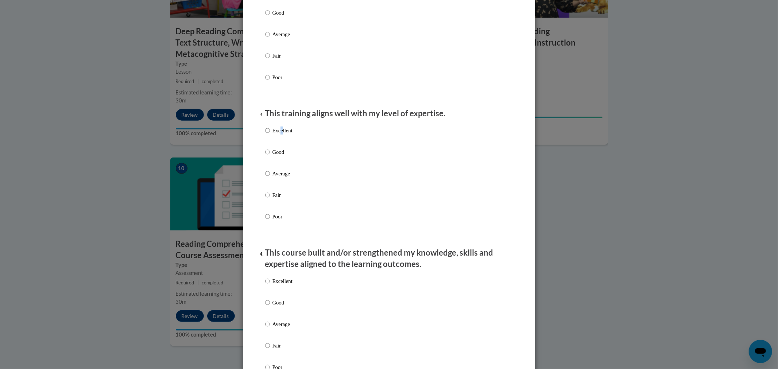
scroll to position [324, 0]
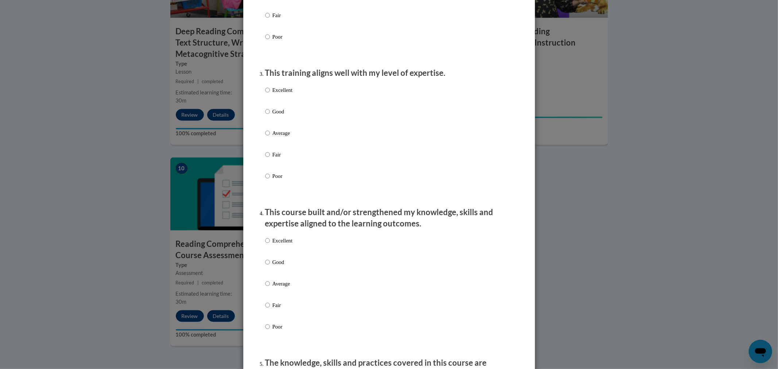
click at [284, 245] on p "Excellent" at bounding box center [282, 241] width 20 height 8
click at [270, 245] on input "Excellent" at bounding box center [267, 241] width 5 height 8
radio input "true"
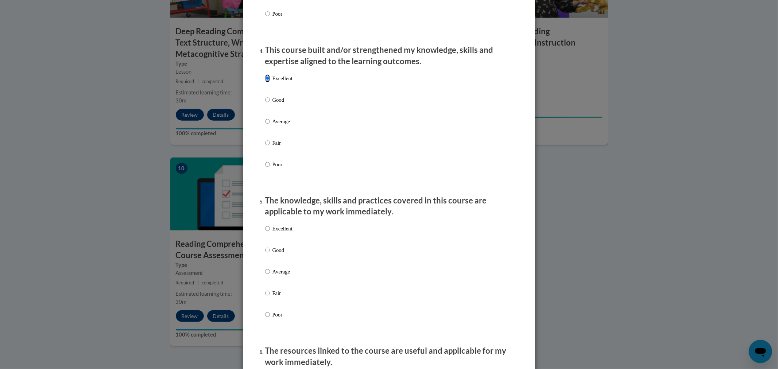
scroll to position [526, 0]
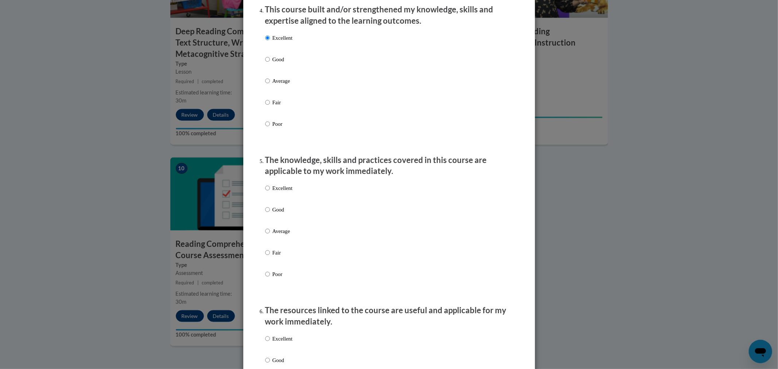
click at [281, 192] on p "Excellent" at bounding box center [282, 188] width 20 height 8
click at [270, 192] on input "Excellent" at bounding box center [267, 188] width 5 height 8
radio input "true"
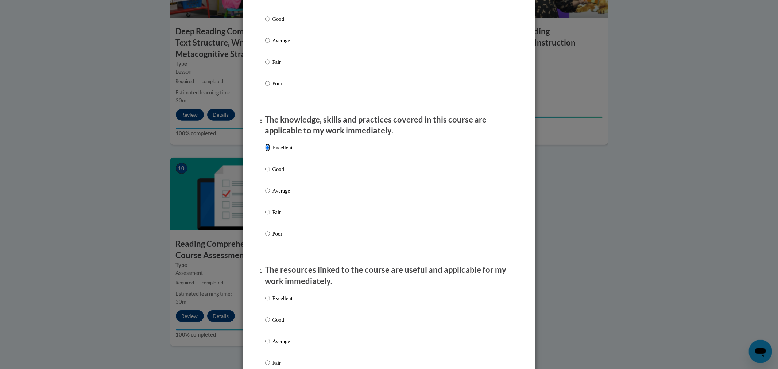
scroll to position [648, 0]
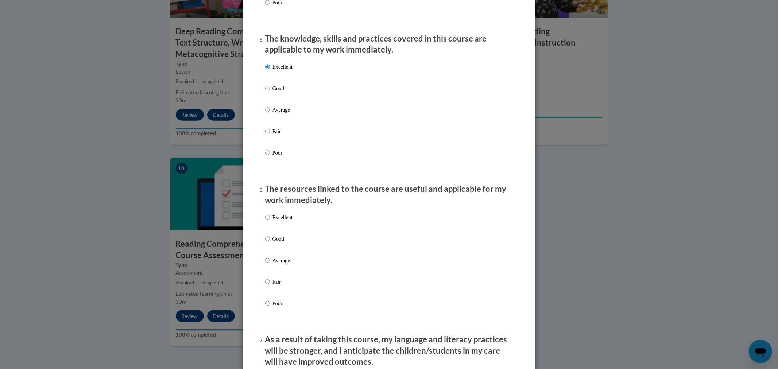
click at [291, 226] on div "Excellent Good Average Fair Poor" at bounding box center [389, 269] width 248 height 119
click at [282, 221] on p "Excellent" at bounding box center [282, 217] width 20 height 8
click at [270, 221] on input "Excellent" at bounding box center [267, 217] width 5 height 8
radio input "true"
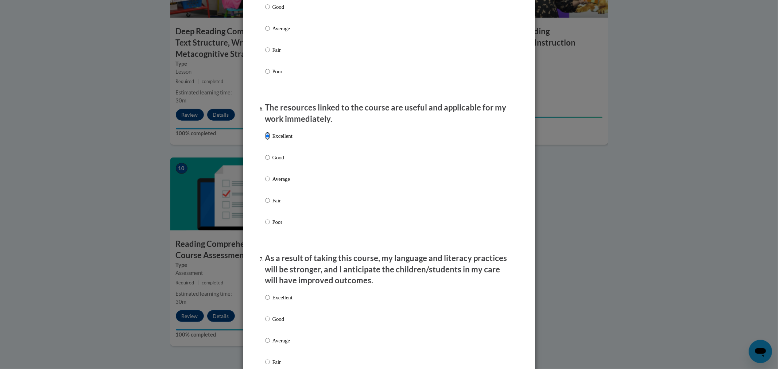
scroll to position [770, 0]
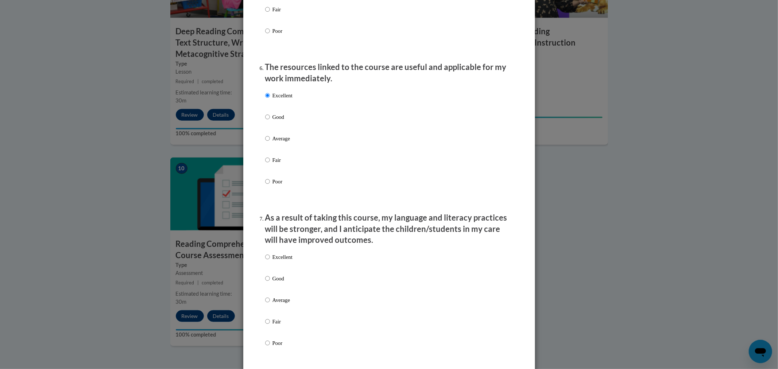
drag, startPoint x: 281, startPoint y: 263, endPoint x: 311, endPoint y: 273, distance: 31.8
click at [282, 261] on p "Excellent" at bounding box center [282, 257] width 20 height 8
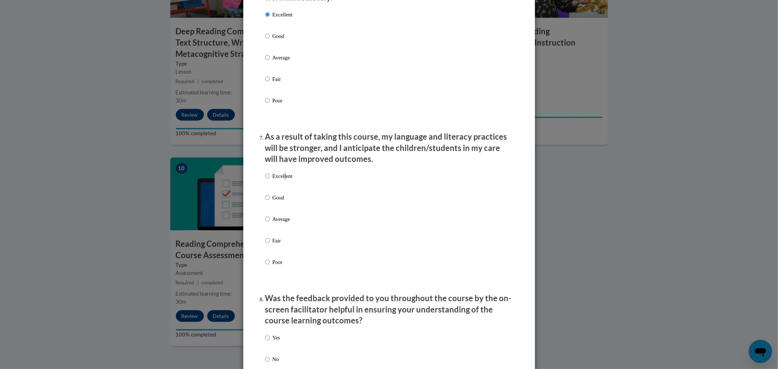
scroll to position [851, 0]
click at [267, 182] on label "Excellent" at bounding box center [278, 182] width 27 height 20
click at [267, 180] on input "Excellent" at bounding box center [267, 176] width 5 height 8
radio input "true"
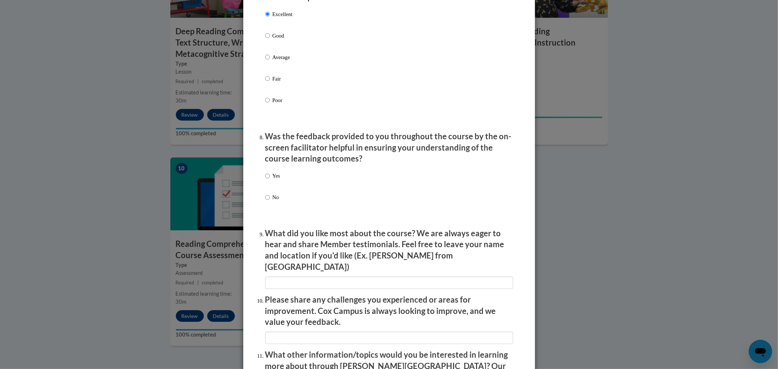
click at [268, 187] on label "Yes" at bounding box center [272, 182] width 15 height 20
click at [268, 180] on input "Yes" at bounding box center [267, 176] width 5 height 8
radio input "true"
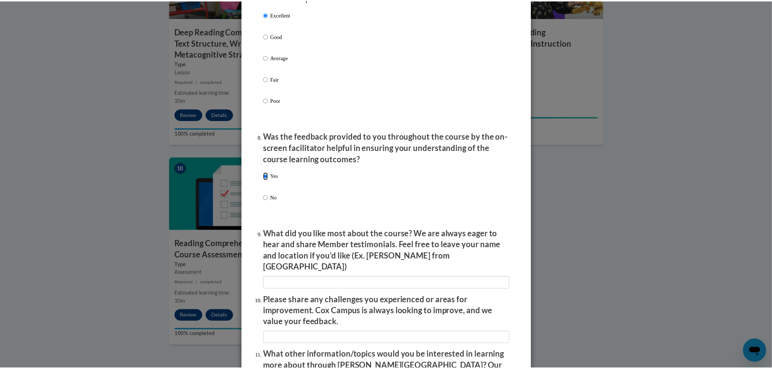
scroll to position [1094, 0]
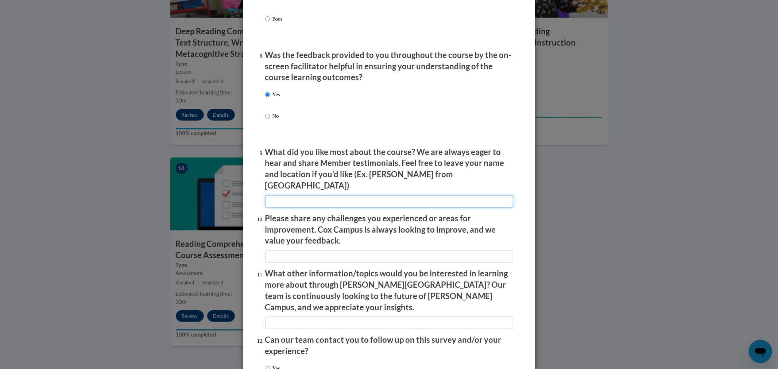
click at [325, 201] on input "textbox" at bounding box center [389, 201] width 248 height 12
type input "The chunking of information."
drag, startPoint x: 365, startPoint y: 199, endPoint x: 131, endPoint y: 173, distance: 235.1
click at [131, 173] on div "Feedback Questionnaire Rate Course Comments Cox Campus End of Course Evaluation…" at bounding box center [389, 184] width 778 height 369
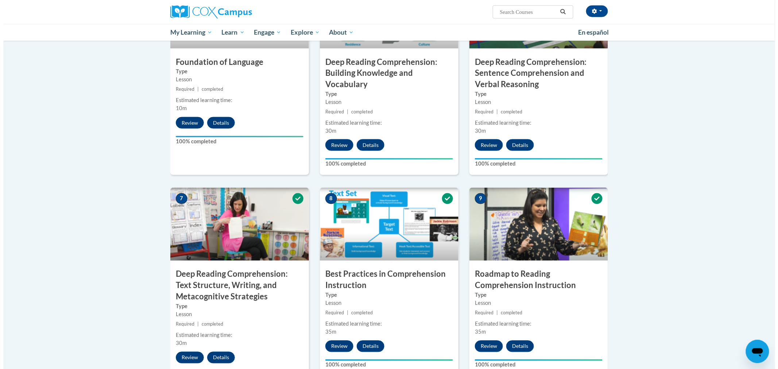
scroll to position [0, 0]
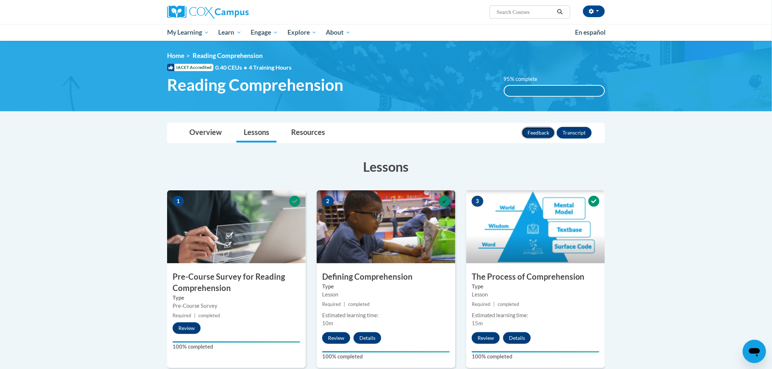
click at [545, 137] on button "Feedback" at bounding box center [537, 133] width 33 height 12
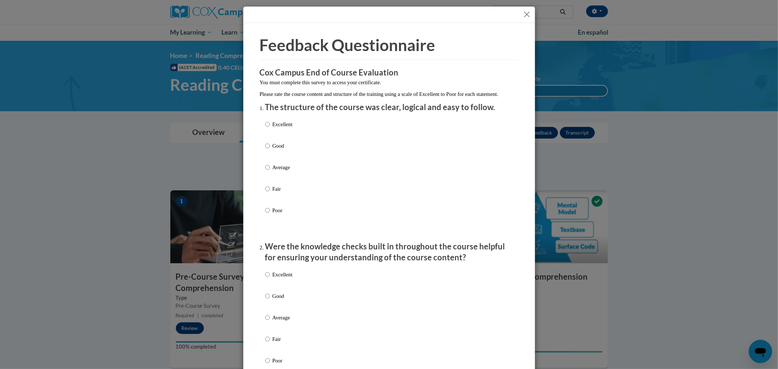
click at [289, 128] on p "Excellent" at bounding box center [282, 124] width 20 height 8
click at [270, 128] on input "Excellent" at bounding box center [267, 124] width 5 height 8
radio input "true"
click at [280, 279] on p "Excellent" at bounding box center [282, 275] width 20 height 8
click at [270, 279] on input "Excellent" at bounding box center [267, 275] width 5 height 8
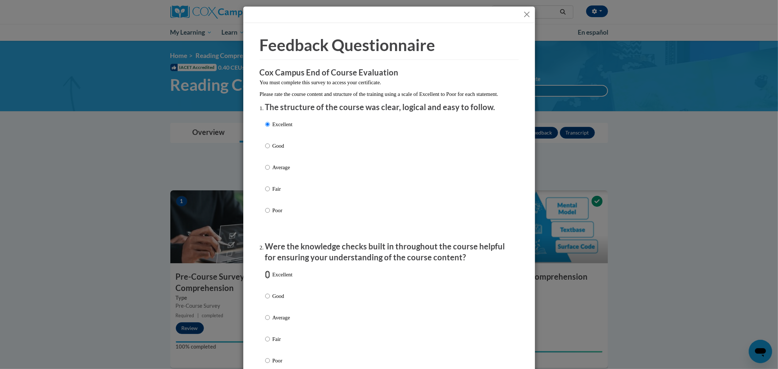
radio input "true"
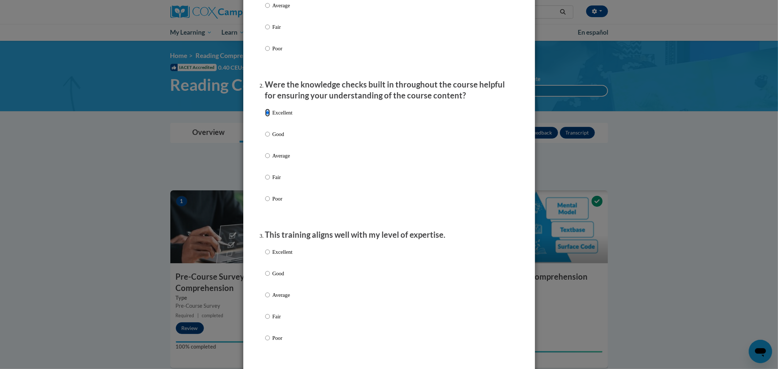
scroll to position [202, 0]
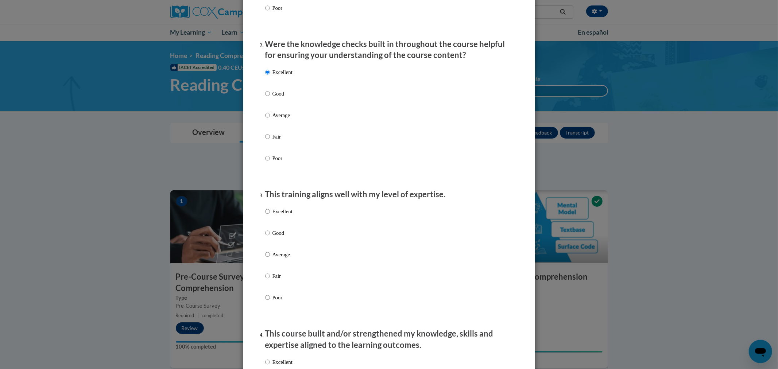
click at [279, 215] on p "Excellent" at bounding box center [282, 211] width 20 height 8
click at [270, 215] on input "Excellent" at bounding box center [267, 211] width 5 height 8
radio input "true"
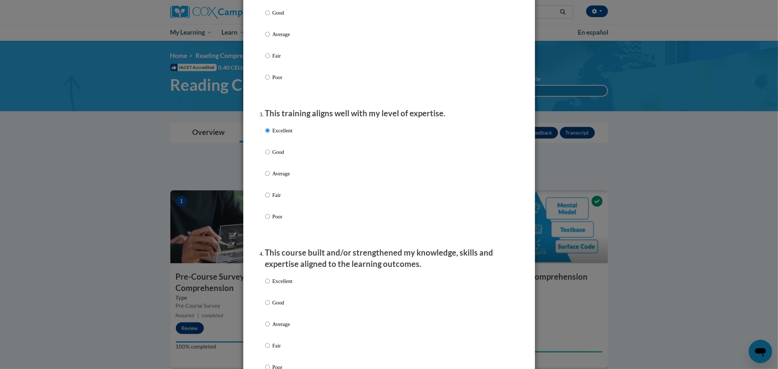
click at [272, 285] on p "Excellent" at bounding box center [282, 281] width 20 height 8
click at [270, 285] on input "Excellent" at bounding box center [267, 281] width 5 height 8
radio input "true"
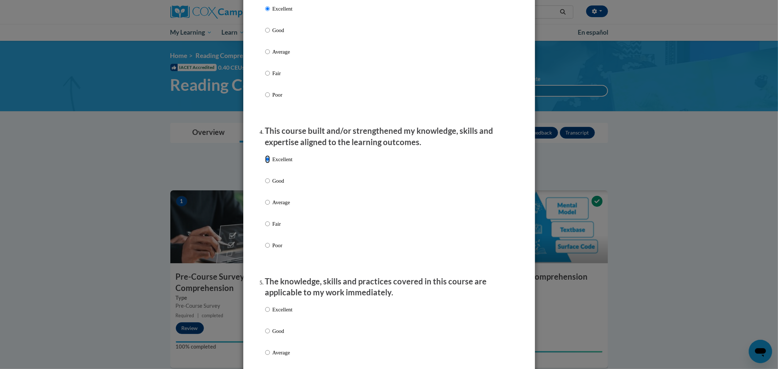
scroll to position [486, 0]
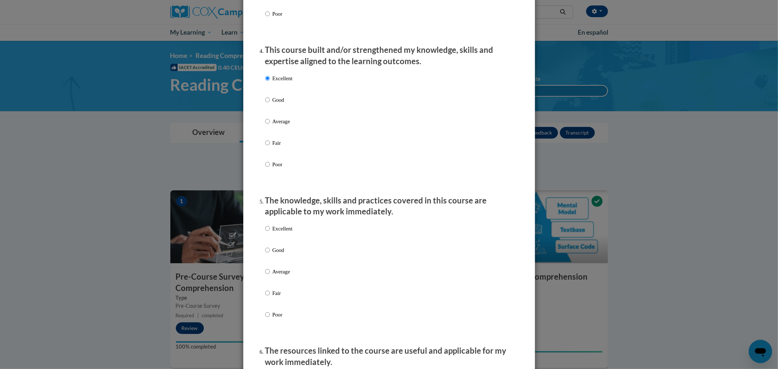
click at [275, 233] on div "Excellent Good Average Fair Poor" at bounding box center [278, 277] width 27 height 113
click at [276, 233] on p "Excellent" at bounding box center [282, 229] width 20 height 8
click at [270, 233] on input "Excellent" at bounding box center [267, 229] width 5 height 8
radio input "true"
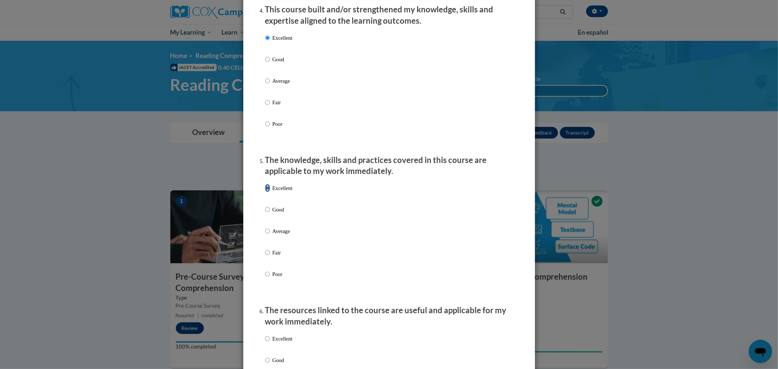
scroll to position [567, 0]
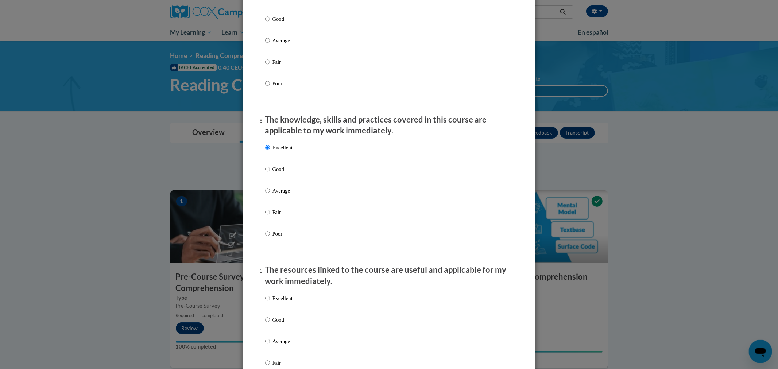
click at [297, 306] on div "Excellent Good Average Fair Poor" at bounding box center [389, 350] width 248 height 119
click at [290, 302] on p "Excellent" at bounding box center [282, 298] width 20 height 8
click at [270, 302] on input "Excellent" at bounding box center [267, 298] width 5 height 8
radio input "true"
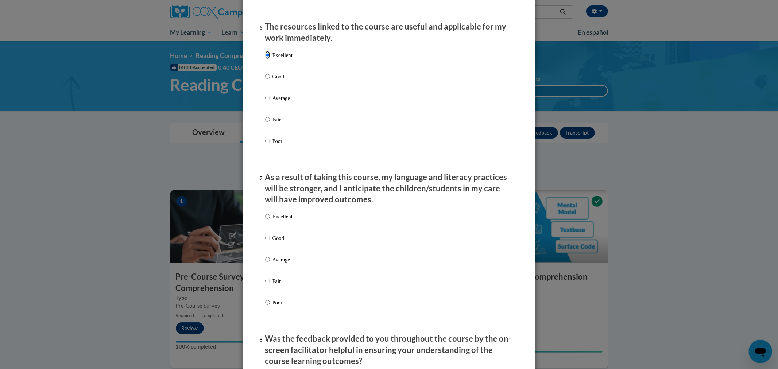
scroll to position [891, 0]
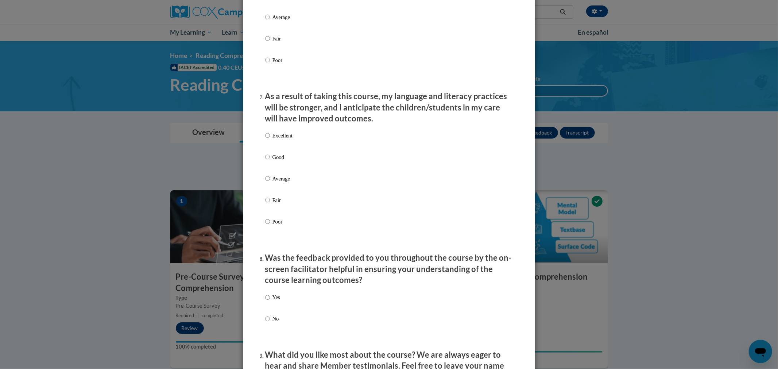
click at [280, 140] on p "Excellent" at bounding box center [282, 136] width 20 height 8
click at [270, 140] on input "Excellent" at bounding box center [267, 136] width 5 height 8
radio input "true"
click at [275, 302] on p "Yes" at bounding box center [276, 298] width 8 height 8
click at [270, 302] on input "Yes" at bounding box center [267, 298] width 5 height 8
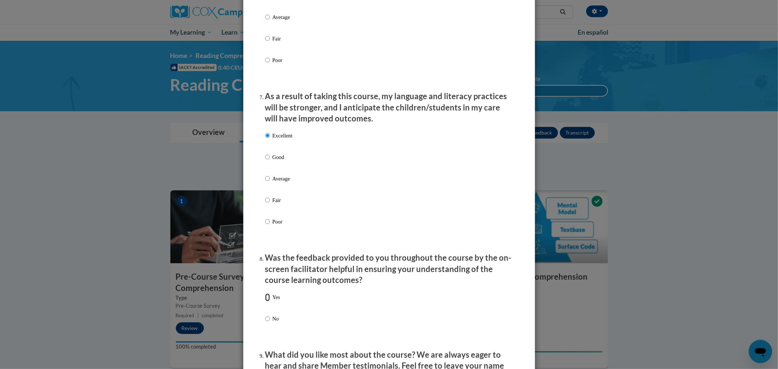
radio input "true"
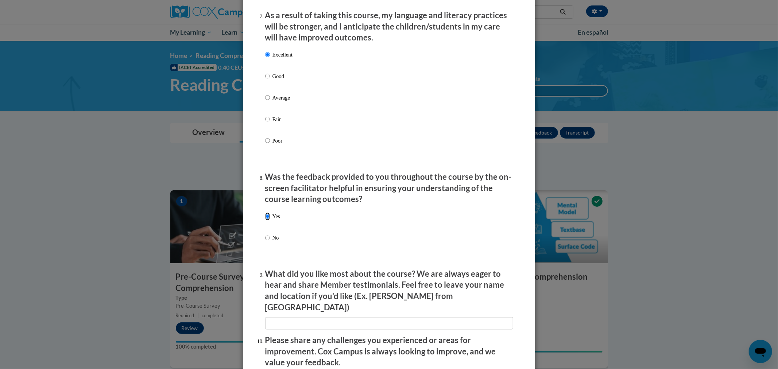
scroll to position [1013, 0]
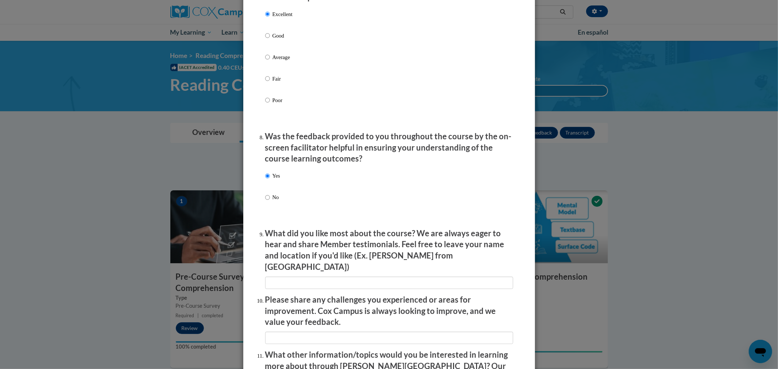
click at [333, 273] on li "What did you like most about the course? We are always eager to hear and share …" at bounding box center [389, 258] width 248 height 61
click at [334, 277] on input "textbox" at bounding box center [389, 283] width 248 height 12
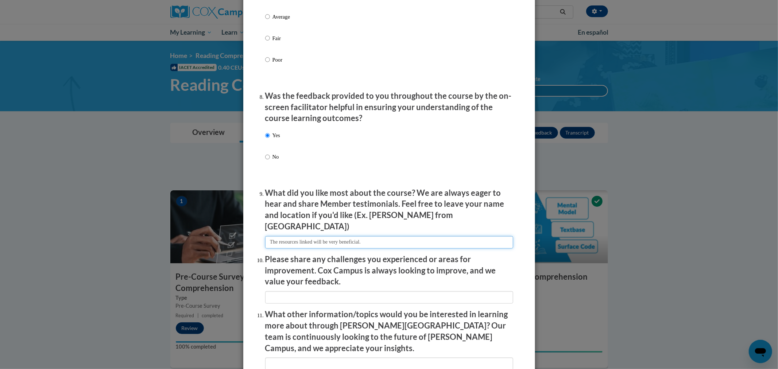
scroll to position [1094, 0]
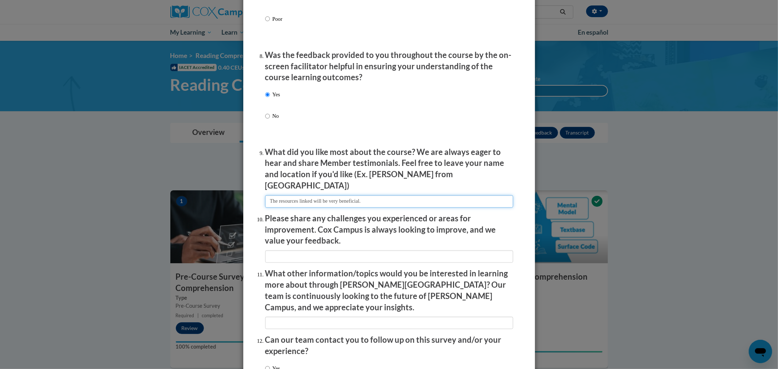
type input "The resources linked will be very beneficial."
radio input "true"
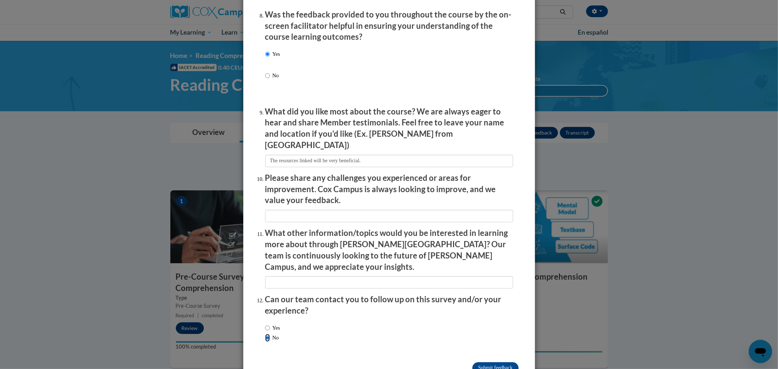
scroll to position [1151, 0]
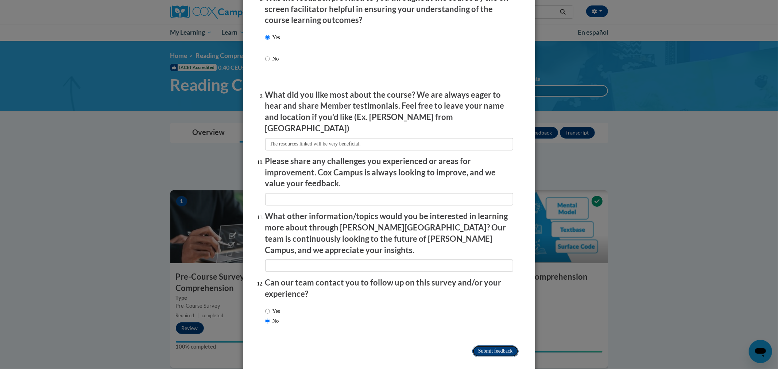
click at [504, 346] on input "Submit feedback" at bounding box center [495, 352] width 46 height 12
